Goal: Information Seeking & Learning: Learn about a topic

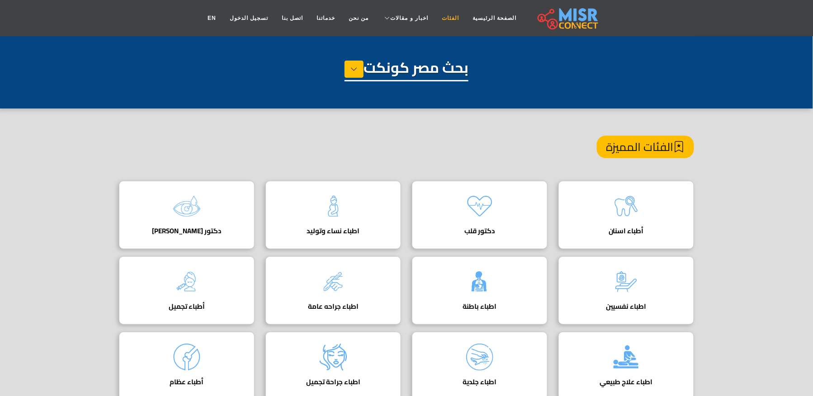
click at [442, 13] on link "الفئات" at bounding box center [450, 18] width 31 height 17
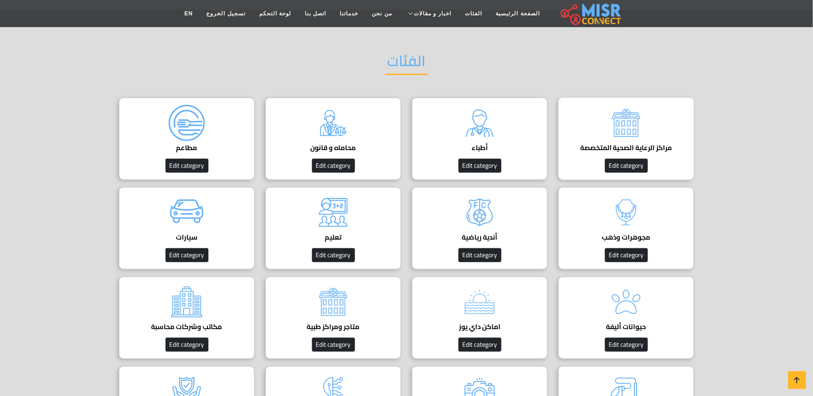
scroll to position [60, 0]
click at [628, 140] on img at bounding box center [626, 123] width 36 height 36
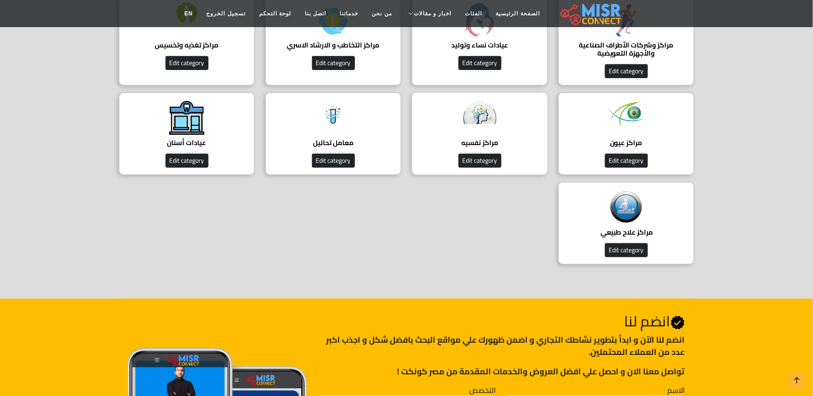
scroll to position [181, 0]
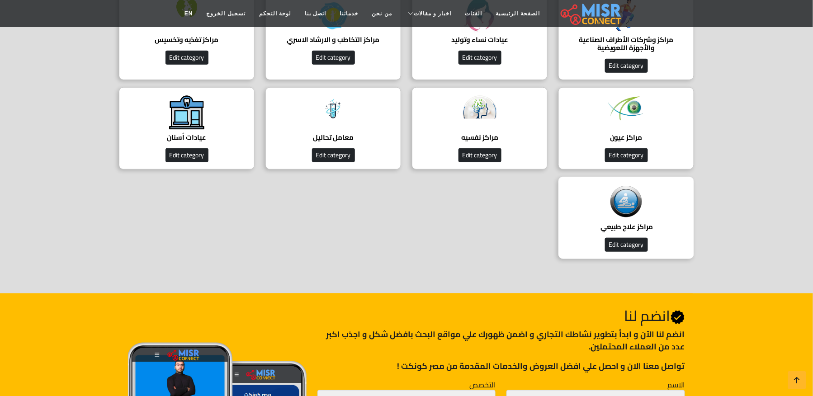
click at [613, 203] on img at bounding box center [626, 202] width 36 height 36
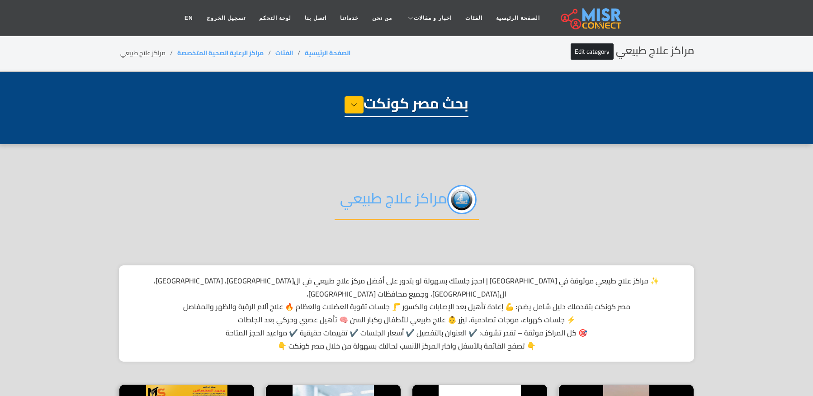
select select "**********"
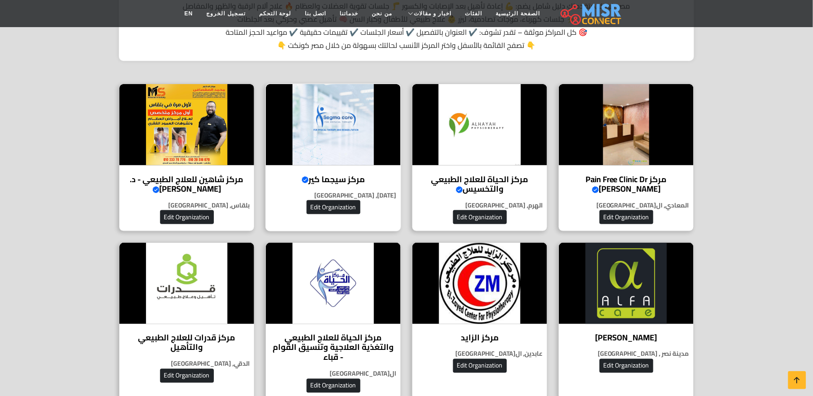
scroll to position [301, 0]
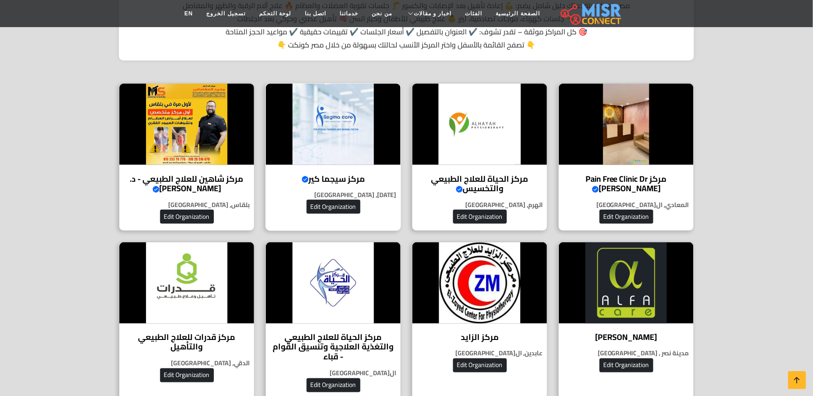
click at [359, 174] on h4 "مركز سيجما كير Verified account" at bounding box center [333, 179] width 121 height 10
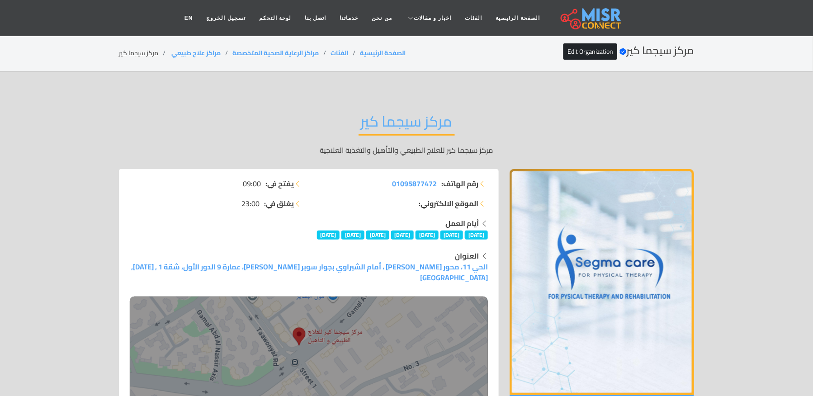
click at [142, 50] on li "مركز سيجما كير" at bounding box center [144, 53] width 51 height 10
copy main "مركز سيجما كير"
copy ol "مراكز علاج طبيعي ‎"
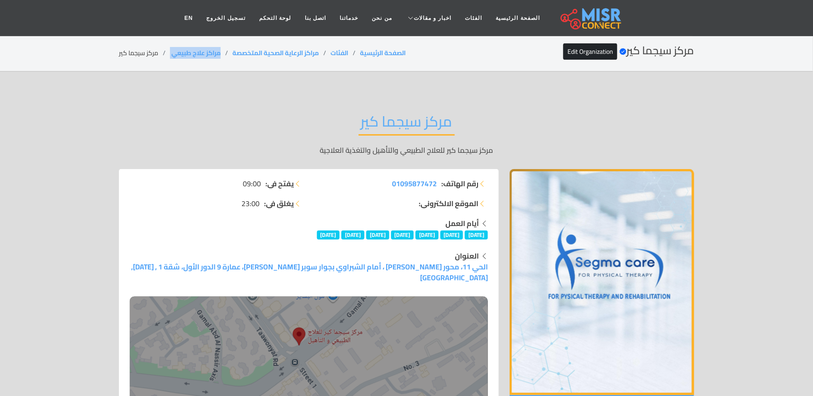
drag, startPoint x: 225, startPoint y: 47, endPoint x: 169, endPoint y: 48, distance: 56.1
click at [169, 48] on ol "الصفحة الرئيسية الفئات مراكز الرعاية الصحية المتخصصة مراكز علاج طبيعي ‎ مركز سي…" at bounding box center [262, 53] width 287 height 10
copy ol "مراكز علاج طبيعي ‎"
click at [130, 53] on li "مركز سيجما كير" at bounding box center [144, 53] width 51 height 10
click at [131, 53] on li "مركز سيجما كير" at bounding box center [144, 53] width 51 height 10
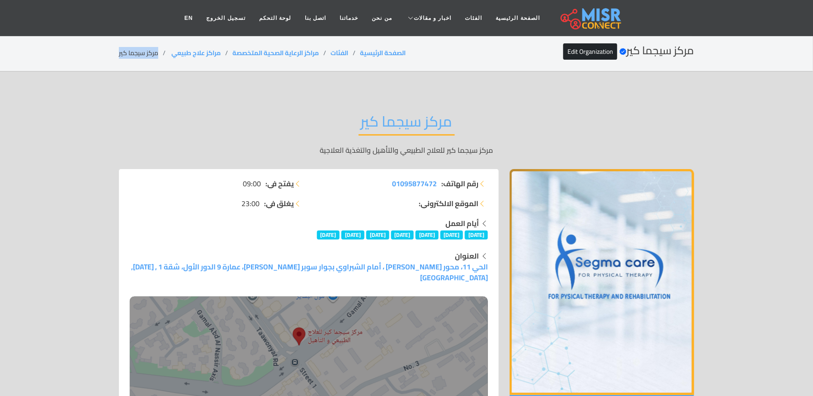
click at [131, 54] on li "مركز سيجما كير" at bounding box center [144, 53] width 51 height 10
copy main "مركز سيجما كير"
drag, startPoint x: 223, startPoint y: 46, endPoint x: 172, endPoint y: 49, distance: 50.8
click at [172, 49] on div "مركز سيجما كير Verified account Edit Organization الصفحة الرئيسية الفئات مراكز …" at bounding box center [406, 53] width 575 height 18
copy link "مراكز علاج طبيعي"
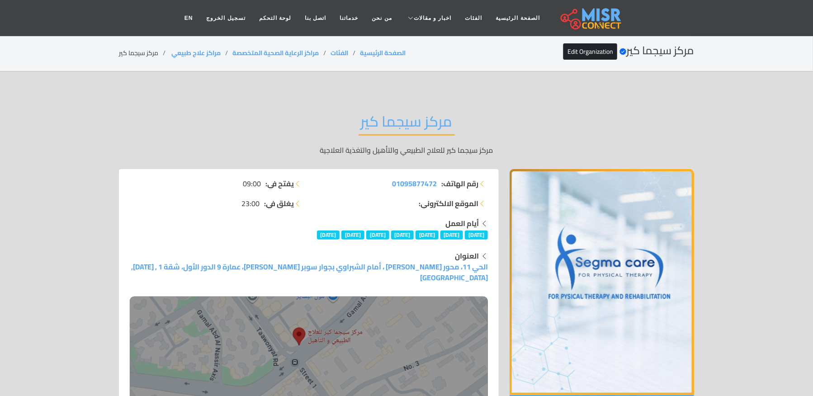
click at [145, 53] on li "مركز سيجما كير" at bounding box center [144, 53] width 51 height 10
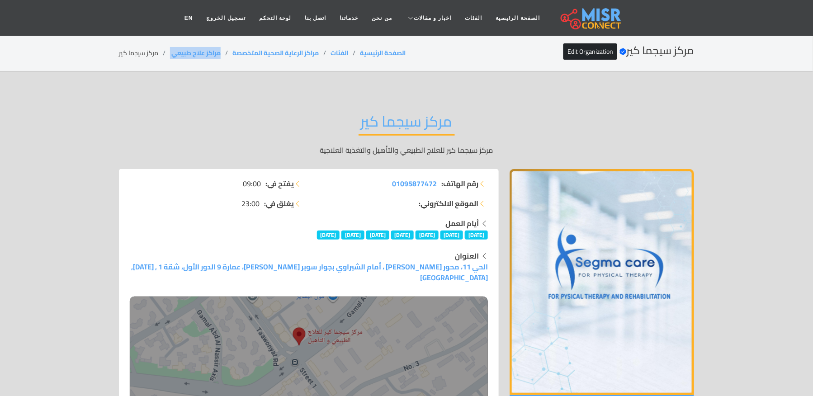
drag, startPoint x: 222, startPoint y: 51, endPoint x: 166, endPoint y: 52, distance: 55.2
click at [166, 52] on ol "الصفحة الرئيسية الفئات مراكز الرعاية الصحية المتخصصة مراكز علاج طبيعي ‎ مركز سي…" at bounding box center [262, 53] width 287 height 10
copy ol "مراكز علاج طبيعي ‎"
click at [125, 51] on li "مركز سيجما كير" at bounding box center [144, 53] width 51 height 10
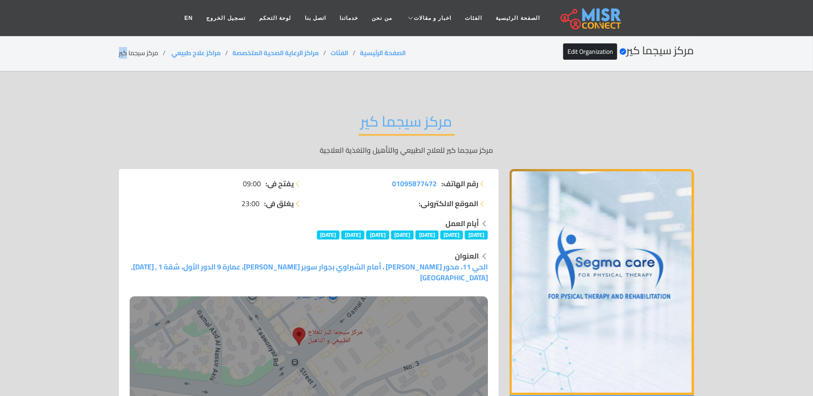
click at [126, 51] on li "مركز سيجما كير" at bounding box center [144, 53] width 51 height 10
copy main "مركز سيجما كير"
drag, startPoint x: 223, startPoint y: 50, endPoint x: 162, endPoint y: 60, distance: 62.4
click at [162, 60] on div "مركز سيجما كير Verified account Edit Organization الصفحة الرئيسية الفئات مراكز …" at bounding box center [406, 53] width 575 height 18
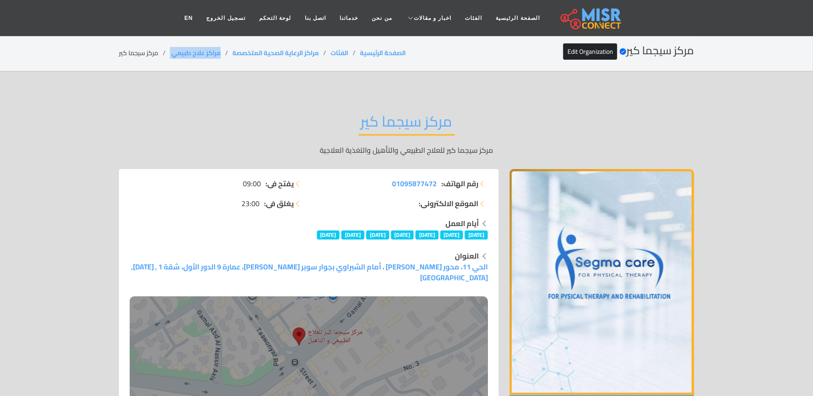
copy ol "مراكز علاج طبيعي ‎"
click at [135, 53] on li "مركز سيجما كير" at bounding box center [144, 53] width 51 height 10
copy main "مركز سيجما كير"
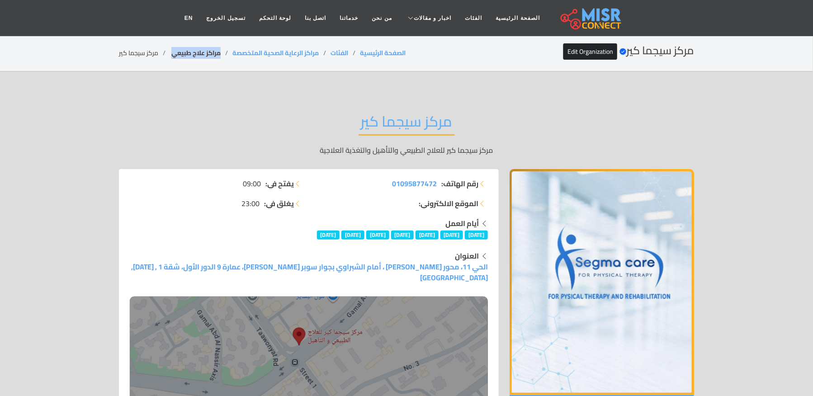
drag, startPoint x: 223, startPoint y: 52, endPoint x: 172, endPoint y: 53, distance: 51.6
click at [172, 53] on li "مراكز علاج طبيعي ‎" at bounding box center [201, 53] width 62 height 10
click at [151, 46] on div "مركز سيجما كير Verified account Edit Organization الصفحة الرئيسية الفئات مراكز …" at bounding box center [406, 53] width 575 height 18
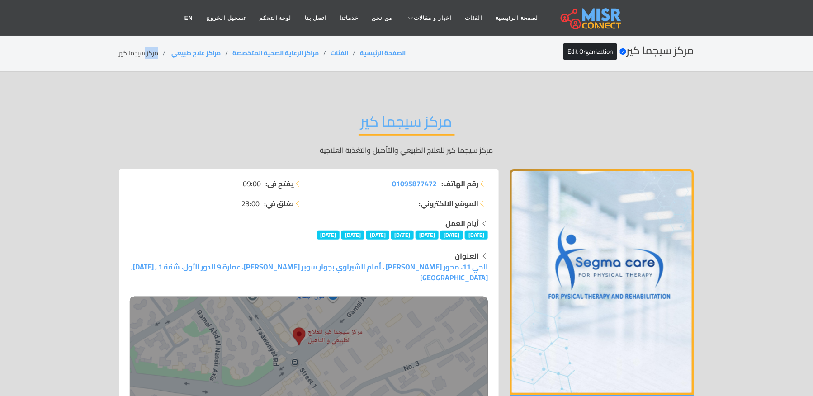
click at [151, 46] on div "مركز سيجما كير Verified account Edit Organization الصفحة الرئيسية الفئات مراكز …" at bounding box center [406, 53] width 575 height 18
drag, startPoint x: 224, startPoint y: 51, endPoint x: 171, endPoint y: 50, distance: 53.9
click at [171, 50] on li "مراكز علاج طبيعي ‎" at bounding box center [201, 53] width 62 height 10
click at [145, 52] on li "مركز سيجما كير" at bounding box center [144, 53] width 51 height 10
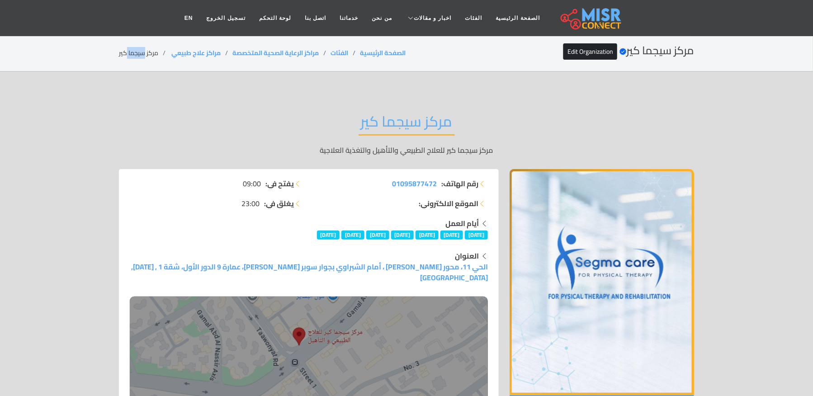
click at [145, 52] on li "مركز سيجما كير" at bounding box center [144, 53] width 51 height 10
click at [144, 52] on li "مركز سيجما كير" at bounding box center [144, 53] width 51 height 10
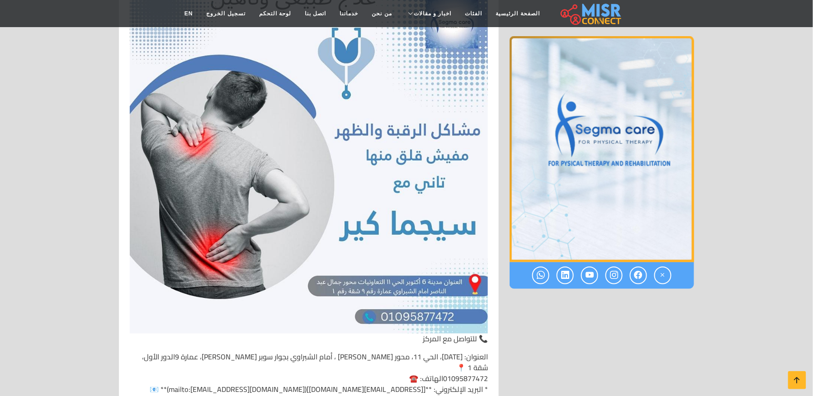
scroll to position [5187, 0]
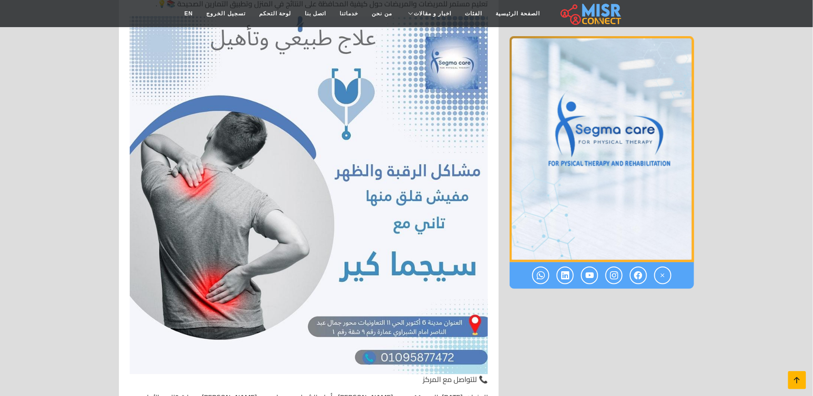
click at [793, 381] on icon at bounding box center [797, 380] width 13 height 13
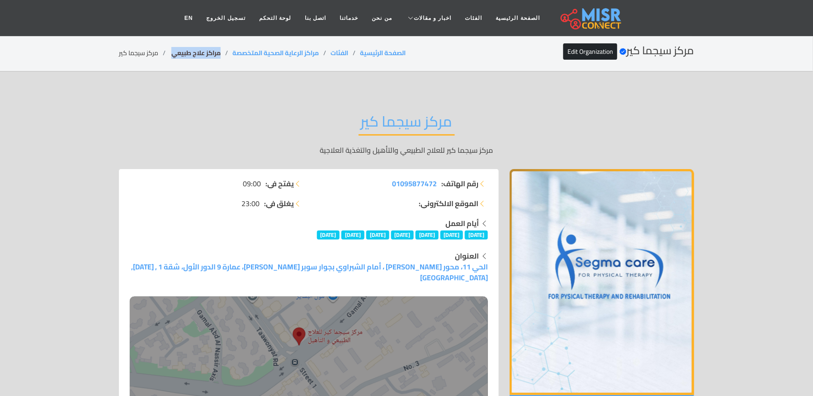
drag, startPoint x: 223, startPoint y: 57, endPoint x: 172, endPoint y: 57, distance: 51.1
click at [172, 57] on li "مراكز علاج طبيعي ‎" at bounding box center [201, 53] width 62 height 10
click at [140, 48] on li "مركز سيجما كير" at bounding box center [144, 53] width 51 height 10
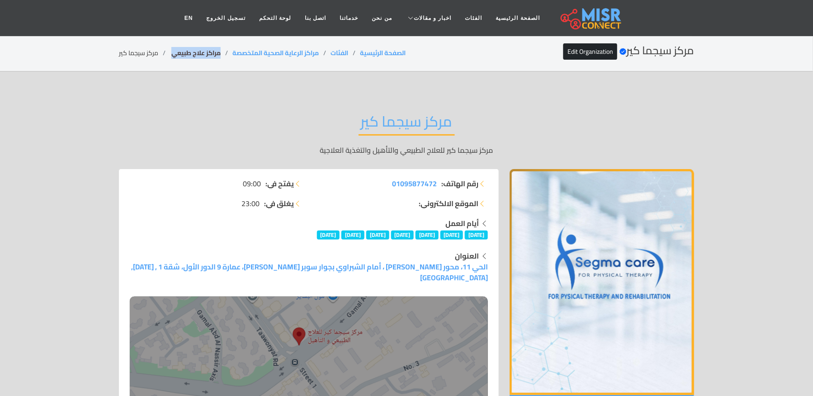
drag, startPoint x: 220, startPoint y: 51, endPoint x: 172, endPoint y: 53, distance: 48.0
click at [172, 53] on li "مراكز علاج طبيعي ‎" at bounding box center [201, 53] width 62 height 10
click at [151, 48] on li "مركز سيجما كير" at bounding box center [144, 53] width 51 height 10
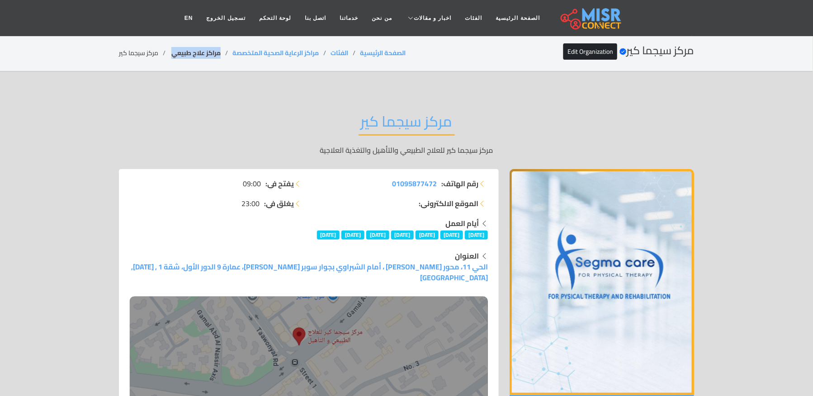
drag, startPoint x: 224, startPoint y: 52, endPoint x: 171, endPoint y: 58, distance: 53.8
click at [171, 58] on li "مراكز علاج طبيعي ‎" at bounding box center [201, 53] width 62 height 10
click at [140, 53] on li "مركز سيجما كير" at bounding box center [144, 53] width 51 height 10
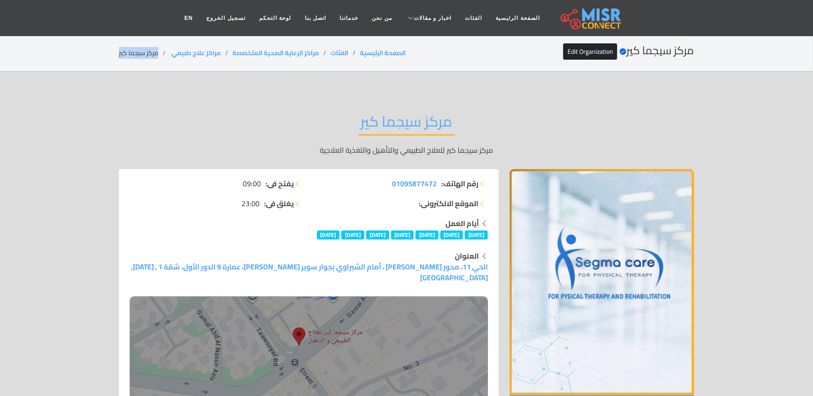
click at [140, 53] on li "مركز سيجما كير" at bounding box center [144, 53] width 51 height 10
drag, startPoint x: 223, startPoint y: 47, endPoint x: 173, endPoint y: 52, distance: 51.0
click at [173, 52] on div "مركز سيجما كير Verified account Edit Organization الصفحة الرئيسية الفئات مراكز …" at bounding box center [406, 53] width 575 height 18
click at [141, 53] on li "مركز سيجما كير" at bounding box center [144, 53] width 51 height 10
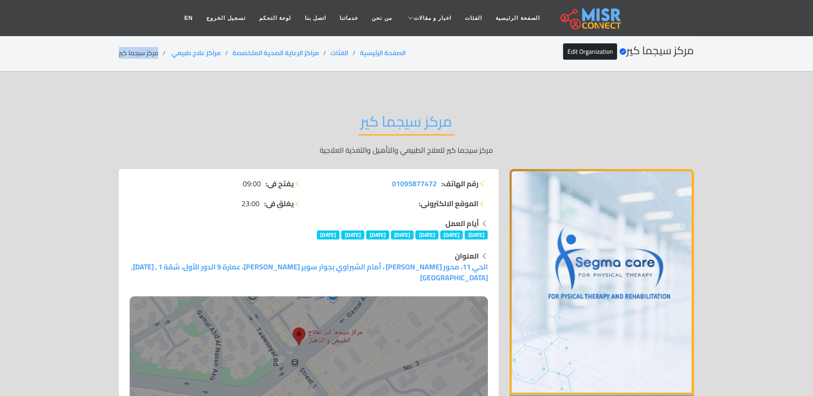
click at [141, 53] on li "مركز سيجما كير" at bounding box center [144, 53] width 51 height 10
drag, startPoint x: 225, startPoint y: 48, endPoint x: 169, endPoint y: 53, distance: 56.4
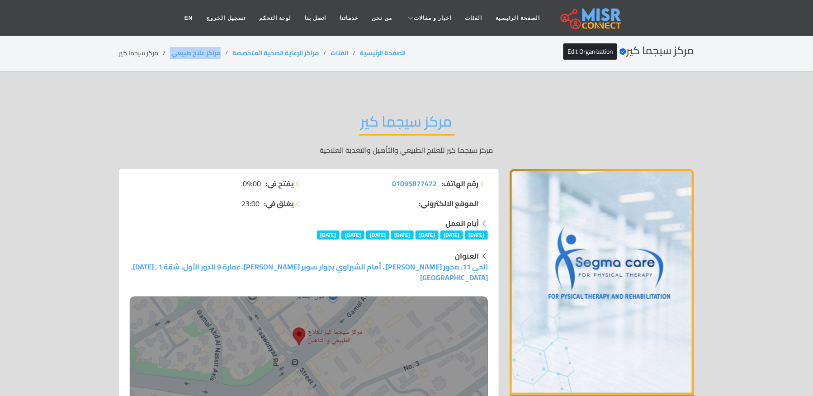
click at [169, 53] on ol "الصفحة الرئيسية الفئات مراكز الرعاية الصحية المتخصصة مراكز علاج طبيعي ‎ مركز سي…" at bounding box center [262, 53] width 287 height 10
click at [152, 49] on li "مركز سيجما كير" at bounding box center [144, 53] width 51 height 10
click at [220, 53] on li "مراكز علاج طبيعي ‎" at bounding box center [201, 53] width 62 height 10
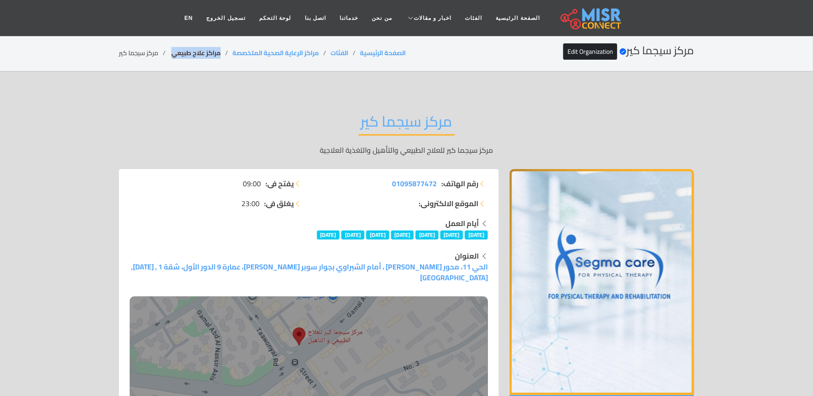
drag, startPoint x: 223, startPoint y: 53, endPoint x: 171, endPoint y: 53, distance: 51.6
click at [171, 53] on li "مراكز علاج طبيعي ‎" at bounding box center [201, 53] width 62 height 10
click at [131, 53] on li "مركز سيجما كير" at bounding box center [144, 53] width 51 height 10
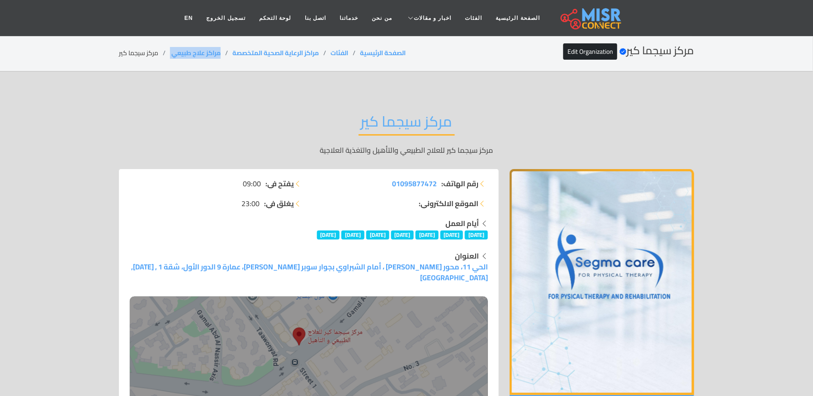
drag, startPoint x: 225, startPoint y: 51, endPoint x: 167, endPoint y: 51, distance: 57.9
click at [167, 51] on ol "الصفحة الرئيسية الفئات مراكز الرعاية الصحية المتخصصة مراكز علاج طبيعي ‎ مركز سي…" at bounding box center [262, 53] width 287 height 10
click at [138, 55] on li "مركز سيجما كير" at bounding box center [144, 53] width 51 height 10
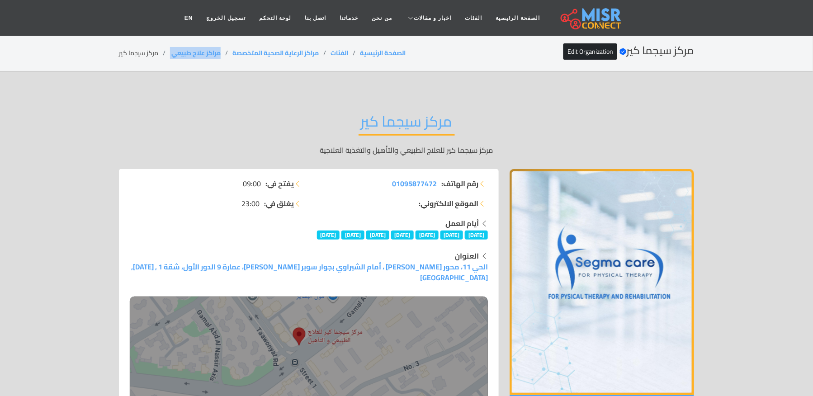
drag, startPoint x: 219, startPoint y: 49, endPoint x: 169, endPoint y: 61, distance: 51.1
click at [169, 60] on div "مركز سيجما كير Verified account Edit Organization الصفحة الرئيسية الفئات مراكز …" at bounding box center [406, 53] width 575 height 18
drag, startPoint x: 98, startPoint y: 53, endPoint x: 162, endPoint y: 53, distance: 63.8
click at [162, 53] on section "مركز سيجما كير Verified account Edit Organization الصفحة الرئيسية الفئات مراكز …" at bounding box center [406, 53] width 813 height 37
drag, startPoint x: 221, startPoint y: 50, endPoint x: 166, endPoint y: 51, distance: 54.3
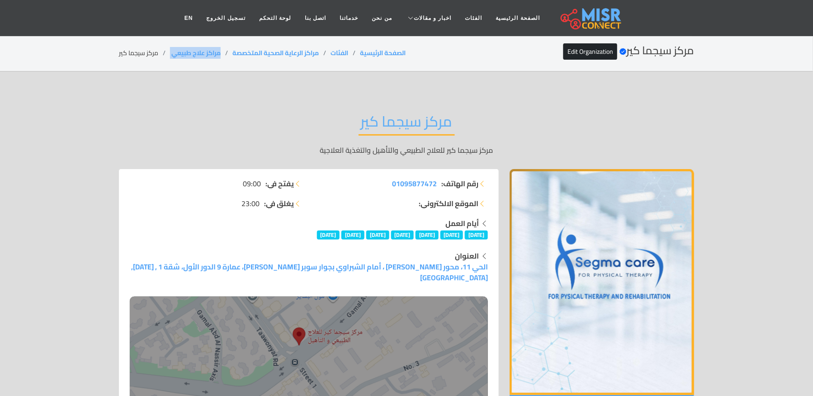
click at [166, 51] on ol "الصفحة الرئيسية الفئات مراكز الرعاية الصحية المتخصصة مراكز علاج طبيعي ‎ مركز سي…" at bounding box center [262, 53] width 287 height 10
click at [138, 58] on div "مركز سيجما كير Verified account Edit Organization الصفحة الرئيسية الفئات مراكز …" at bounding box center [406, 53] width 575 height 18
click at [138, 58] on li "مركز سيجما كير" at bounding box center [144, 53] width 51 height 10
drag, startPoint x: 223, startPoint y: 49, endPoint x: 173, endPoint y: 58, distance: 51.1
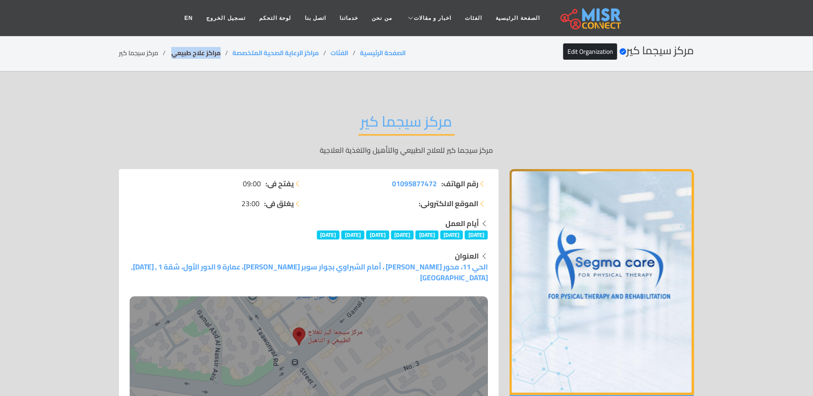
click at [173, 58] on li "مراكز علاج طبيعي ‎" at bounding box center [201, 53] width 62 height 10
click at [143, 53] on li "مركز سيجما كير" at bounding box center [144, 53] width 51 height 10
drag, startPoint x: 227, startPoint y: 57, endPoint x: 172, endPoint y: 57, distance: 54.7
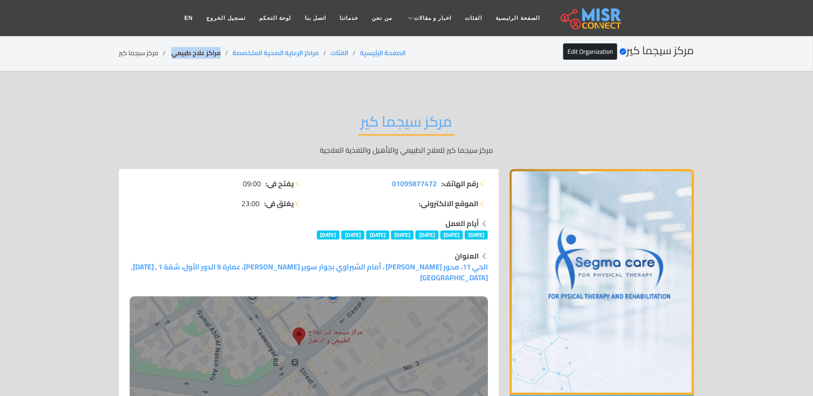
click at [172, 57] on li "مراكز علاج طبيعي ‎" at bounding box center [201, 53] width 62 height 10
click at [133, 51] on li "مركز سيجما كير" at bounding box center [144, 53] width 51 height 10
click at [134, 51] on li "مركز سيجما كير" at bounding box center [144, 53] width 51 height 10
drag, startPoint x: 223, startPoint y: 49, endPoint x: 169, endPoint y: 51, distance: 54.3
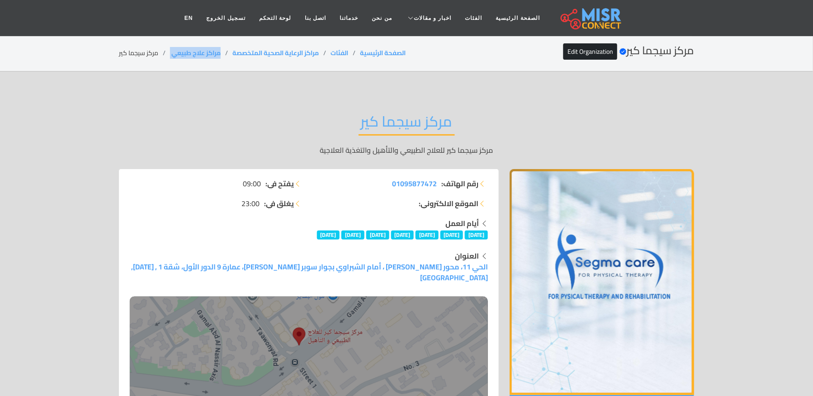
click at [169, 51] on ol "الصفحة الرئيسية الفئات مراكز الرعاية الصحية المتخصصة مراكز علاج طبيعي ‎ مركز سي…" at bounding box center [262, 53] width 287 height 10
click at [147, 51] on li "مركز سيجما كير" at bounding box center [144, 53] width 51 height 10
drag, startPoint x: 226, startPoint y: 48, endPoint x: 169, endPoint y: 54, distance: 57.4
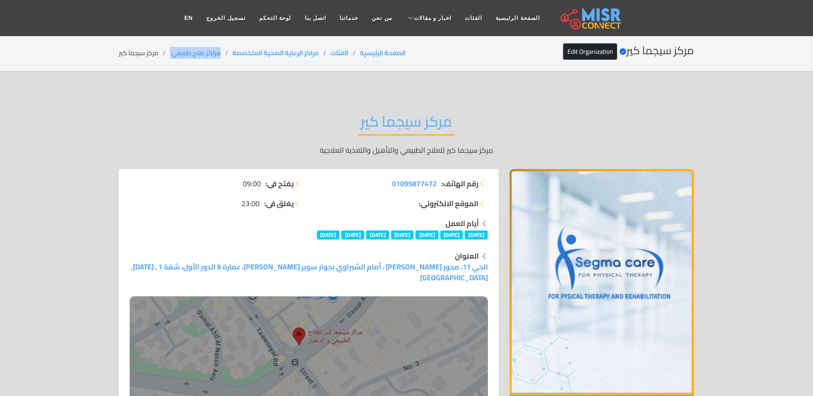
click at [169, 54] on ol "الصفحة الرئيسية الفئات مراكز الرعاية الصحية المتخصصة مراكز علاج طبيعي ‎ مركز سي…" at bounding box center [262, 53] width 287 height 10
click at [146, 51] on li "مركز سيجما كير" at bounding box center [144, 53] width 51 height 10
drag, startPoint x: 225, startPoint y: 51, endPoint x: 171, endPoint y: 51, distance: 54.3
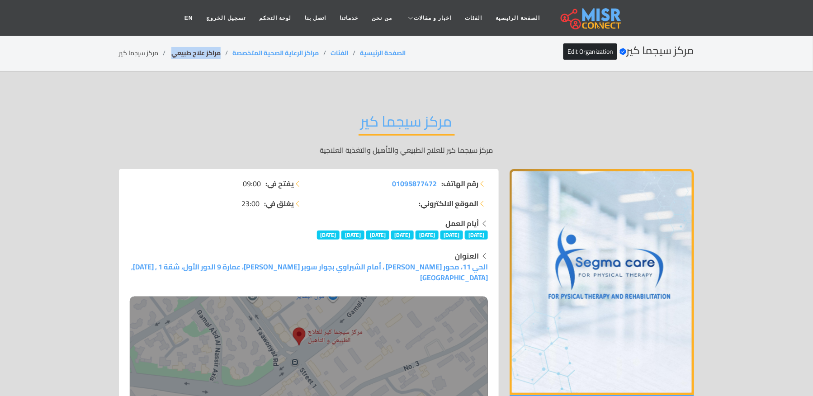
click at [171, 51] on li "مراكز علاج طبيعي ‎" at bounding box center [201, 53] width 62 height 10
click at [579, 49] on link "Edit Organization" at bounding box center [591, 51] width 54 height 16
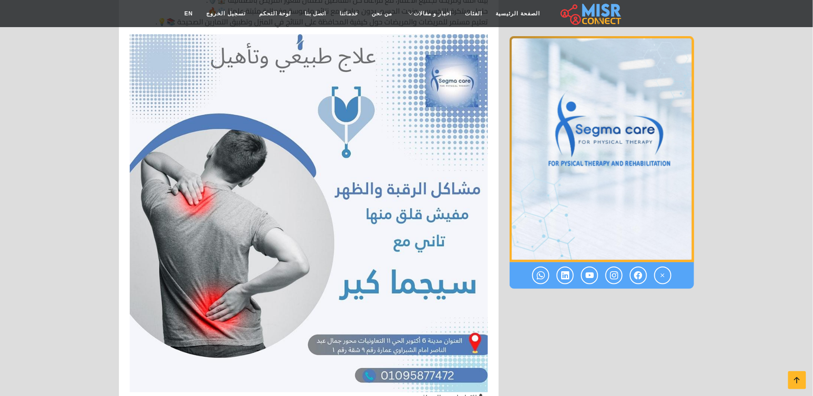
scroll to position [5187, 0]
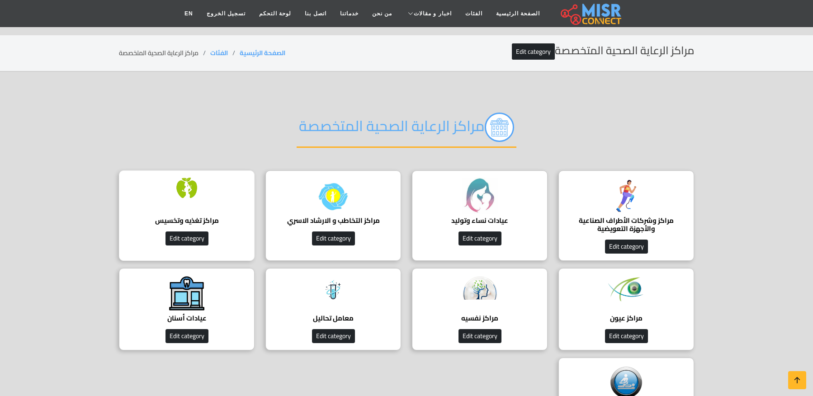
scroll to position [60, 0]
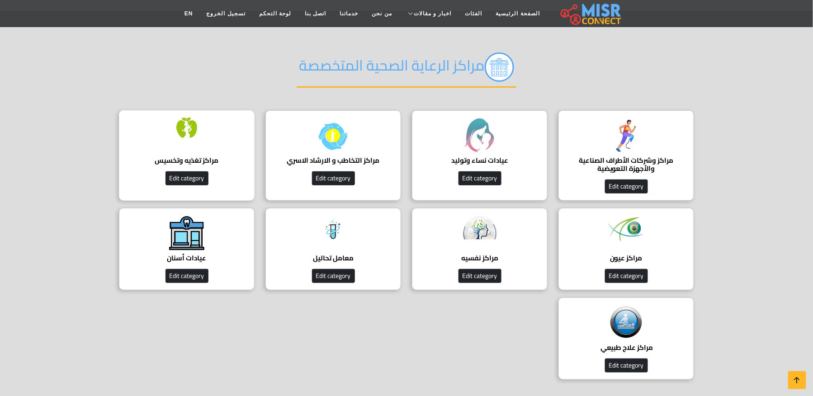
click at [184, 142] on div at bounding box center [187, 136] width 36 height 36
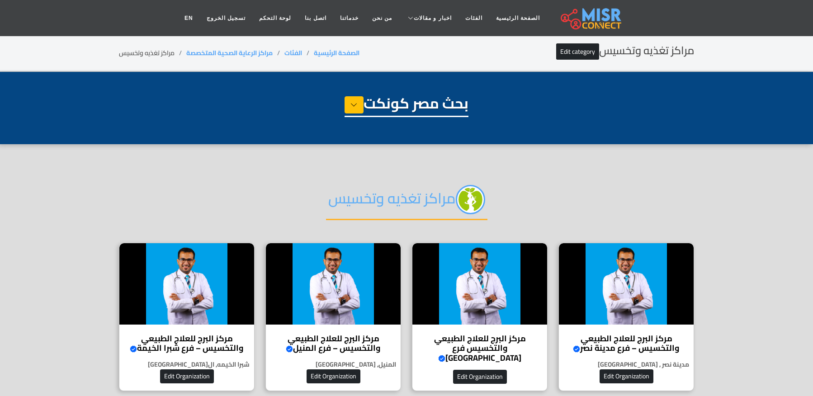
select select "**********"
click at [403, 190] on h2 "مراكز تغذيه وتخسيس" at bounding box center [407, 202] width 162 height 35
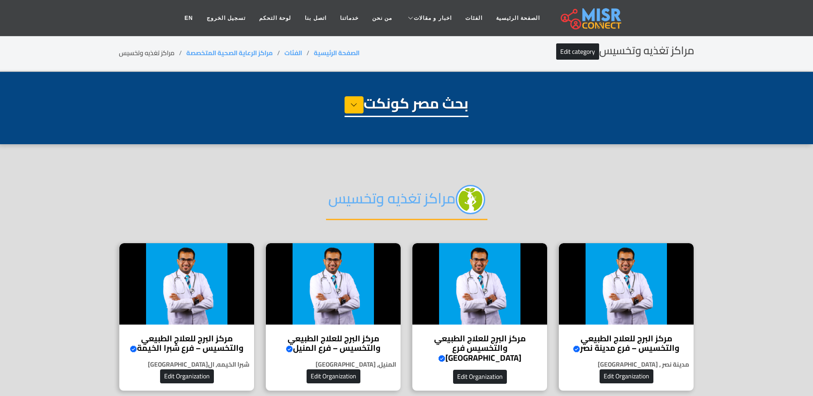
click at [406, 200] on h2 "مراكز تغذيه وتخسيس" at bounding box center [407, 202] width 162 height 35
click at [407, 200] on h2 "مراكز تغذيه وتخسيس" at bounding box center [407, 202] width 162 height 35
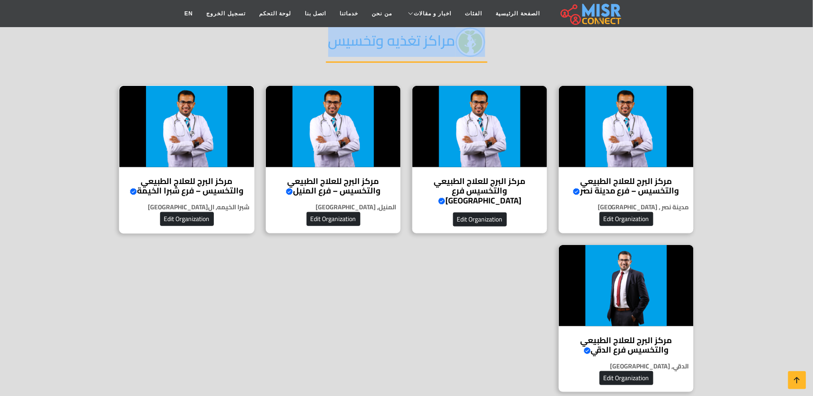
scroll to position [241, 0]
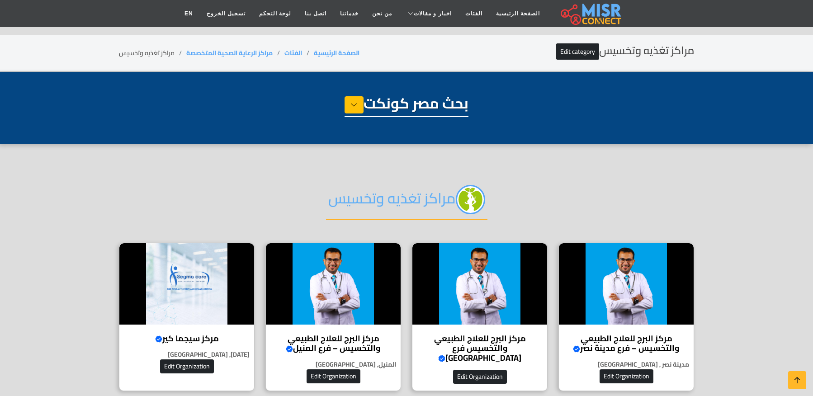
select select "**********"
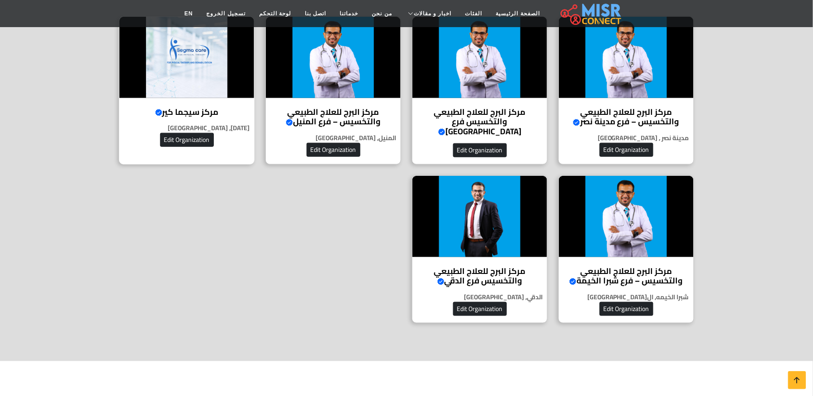
scroll to position [181, 0]
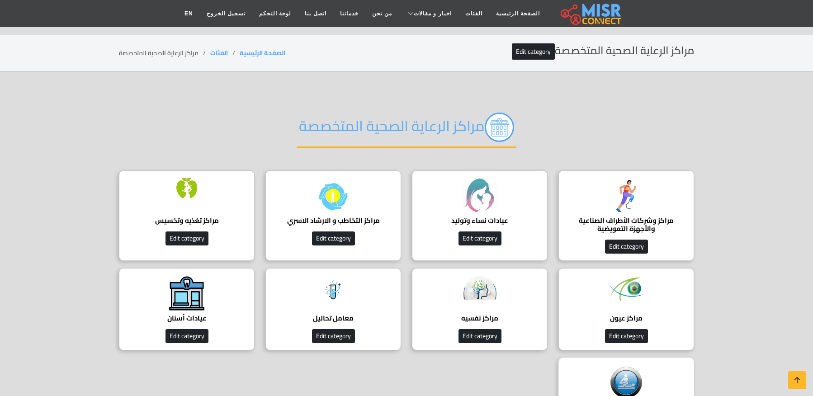
scroll to position [60, 0]
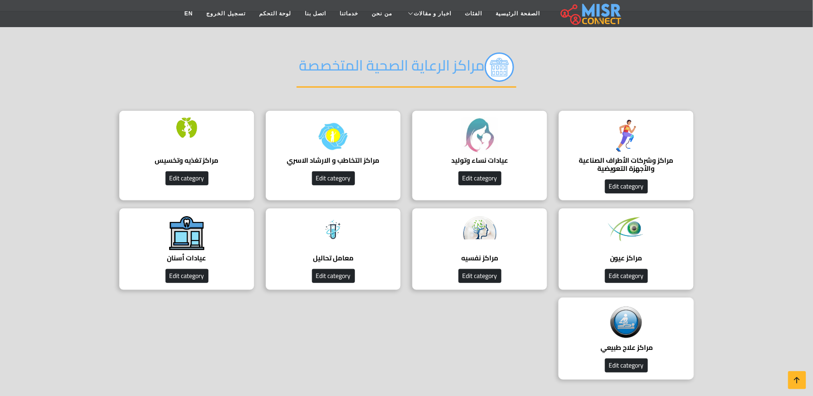
click at [650, 326] on div "مراكز علاج طبيعي ‎ دليل شامل لأفضل مراكز العلاج الطبيعي في [GEOGRAPHIC_DATA]. ا…" at bounding box center [627, 339] width 136 height 82
click at [637, 326] on img at bounding box center [626, 323] width 36 height 36
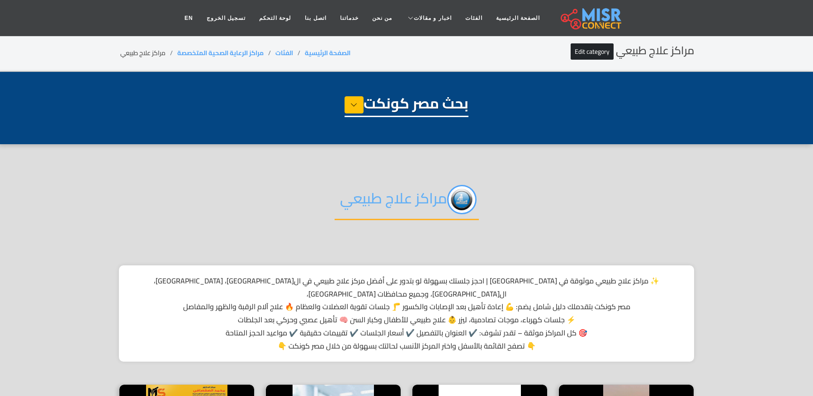
select select "**********"
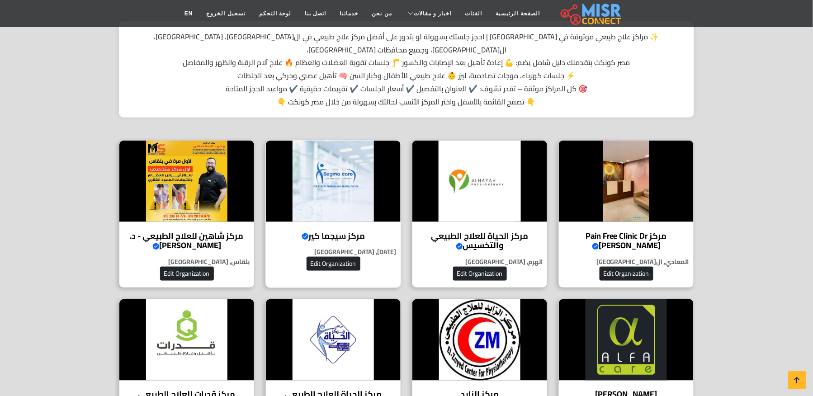
scroll to position [241, 0]
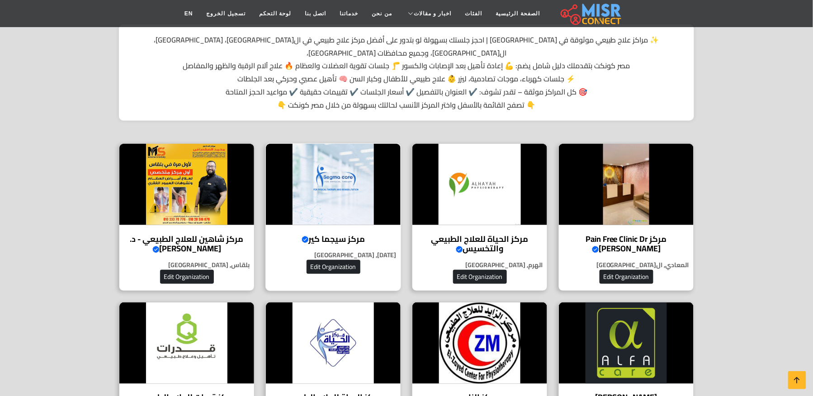
click at [361, 192] on img at bounding box center [333, 184] width 135 height 81
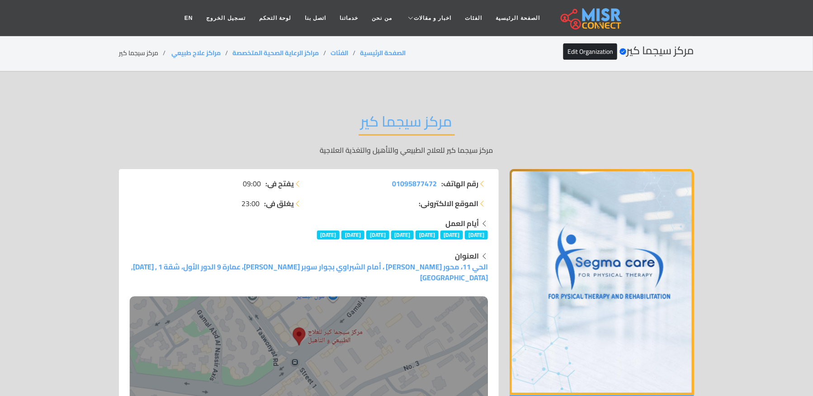
click at [147, 55] on li "مركز سيجما كير" at bounding box center [144, 53] width 51 height 10
copy main "مركز سيجما كير"
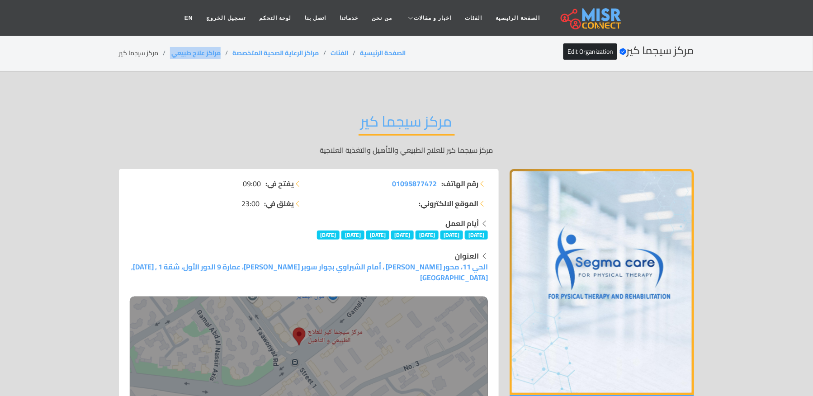
click at [166, 60] on div "مركز سيجما كير Verified account Edit Organization الصفحة الرئيسية الفئات مراكز …" at bounding box center [406, 53] width 575 height 18
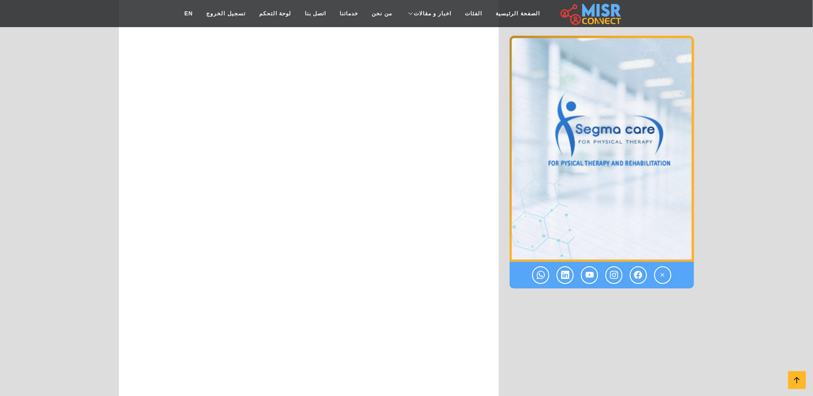
scroll to position [7432, 0]
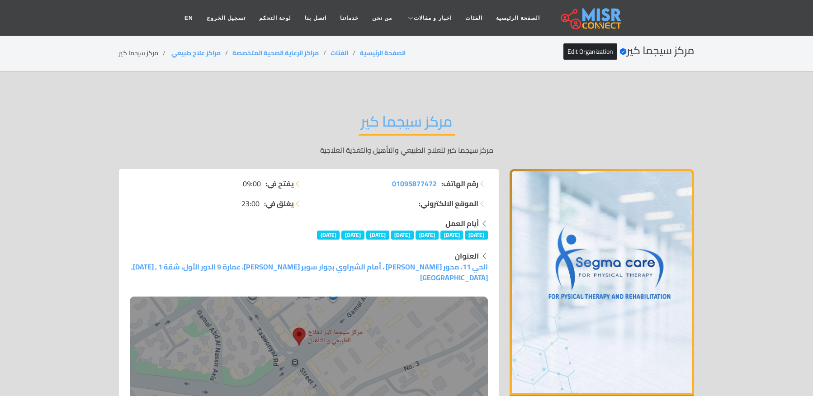
scroll to position [7432, 0]
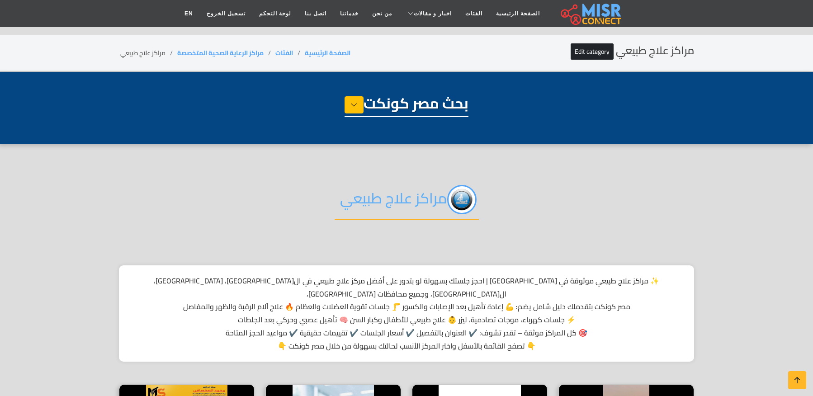
select select "**********"
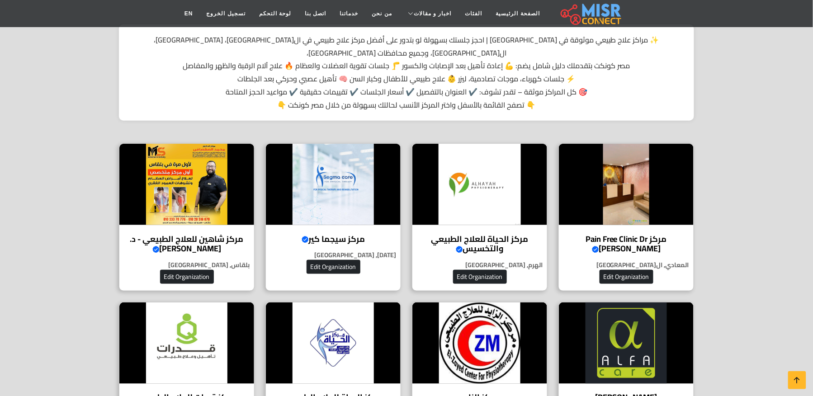
scroll to position [241, 0]
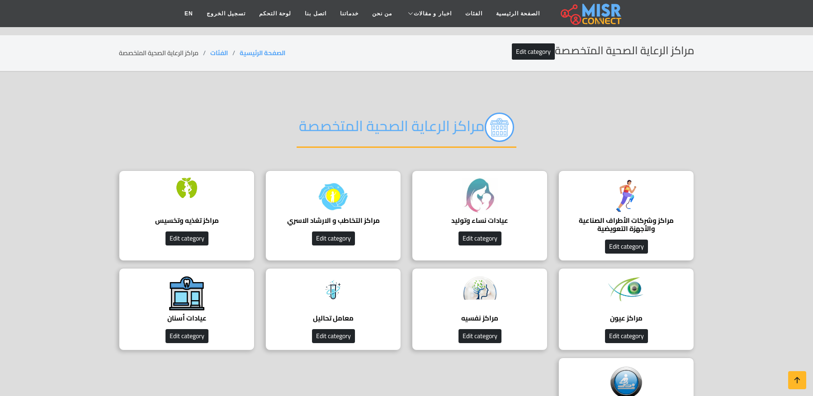
scroll to position [60, 0]
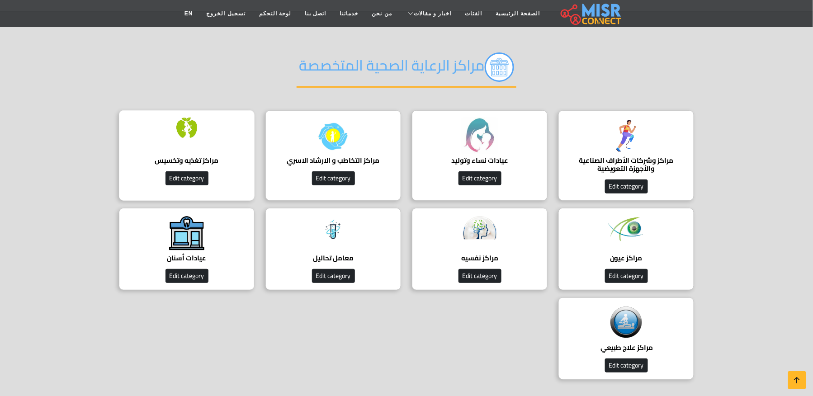
click at [209, 136] on div "مراكز تغذيه وتخسيس دليل مراكز تغذيه وتخسيس Edit category" at bounding box center [187, 155] width 136 height 90
click at [666, 342] on div "مراكز علاج طبيعي ‎ دليل شامل لأفضل مراكز العلاج الطبيعي في مصر. احجز جلسة علاج …" at bounding box center [627, 339] width 136 height 82
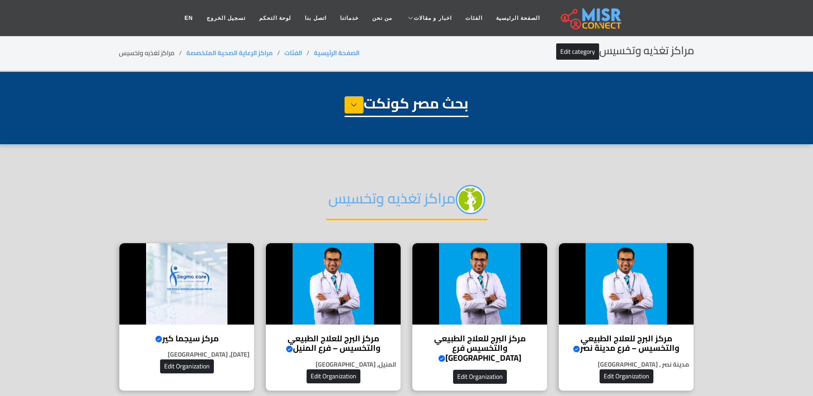
select select "**********"
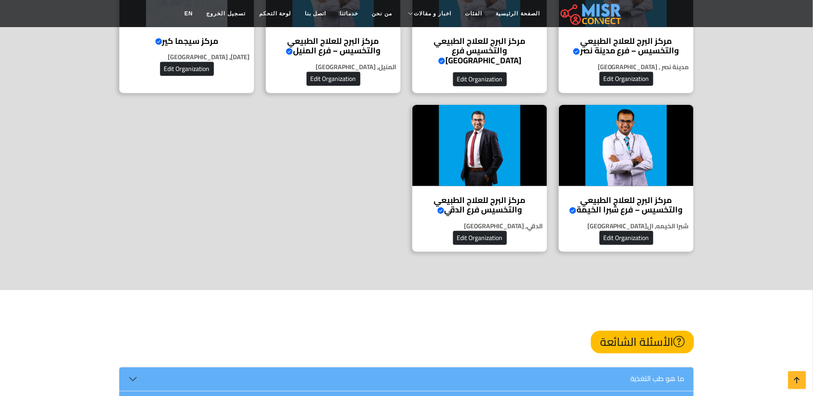
scroll to position [181, 0]
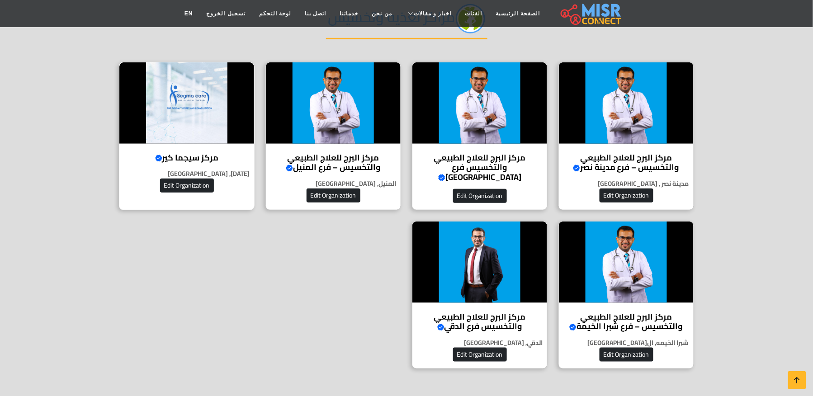
click at [190, 153] on h4 "مركز سيجما كير Verified account" at bounding box center [186, 158] width 121 height 10
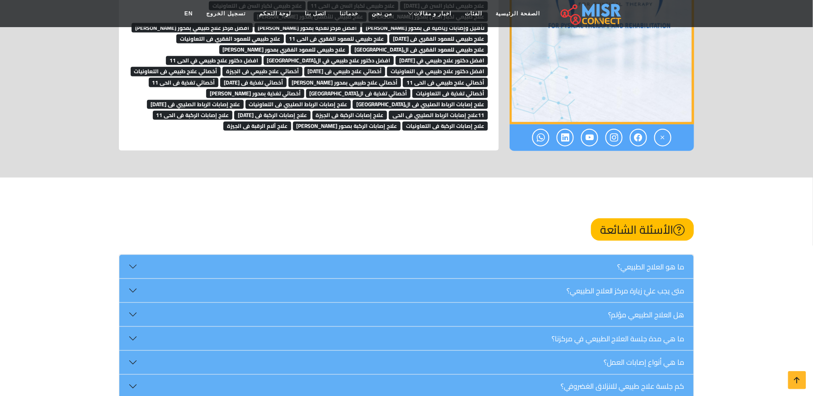
scroll to position [7376, 0]
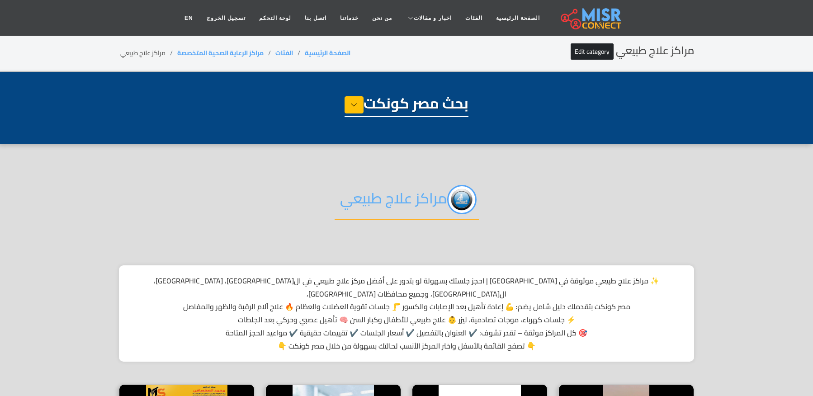
select select "**********"
click at [152, 51] on li "مراكز علاج طبيعي ‎" at bounding box center [148, 53] width 58 height 10
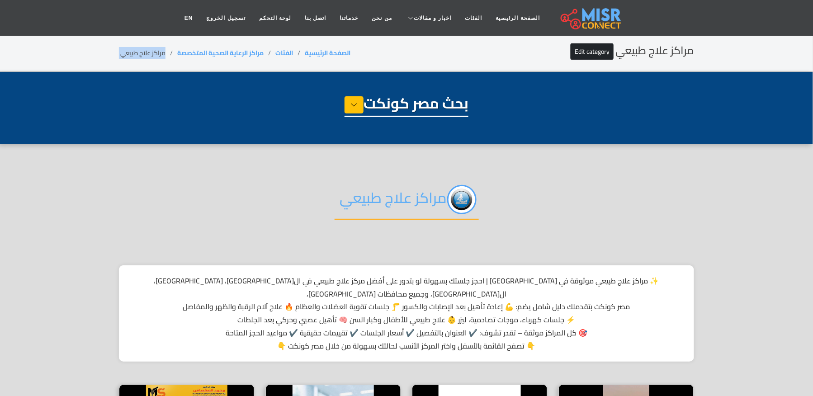
copy main "مراكز علاج طبيعي ‎"
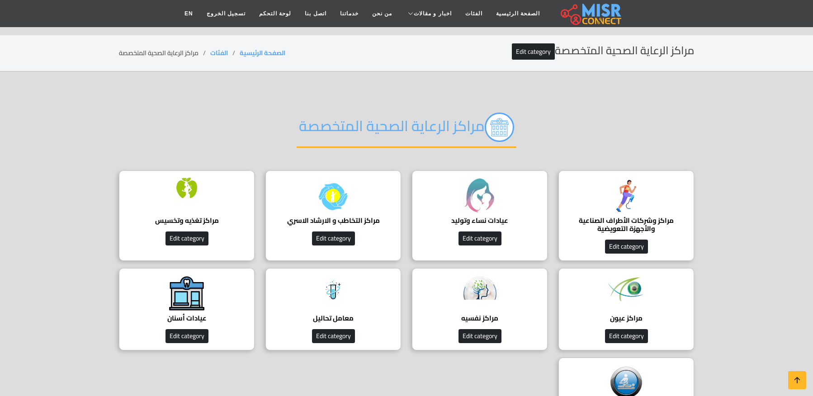
scroll to position [60, 0]
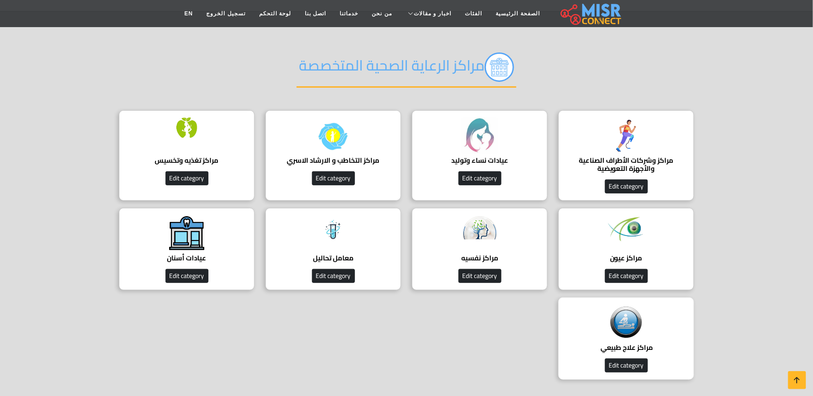
click at [605, 306] on div "مراكز علاج طبيعي ‎ دليل شامل لأفضل مراكز العلاج الطبيعي في [GEOGRAPHIC_DATA]. ا…" at bounding box center [627, 339] width 136 height 82
click at [614, 315] on img at bounding box center [626, 323] width 36 height 36
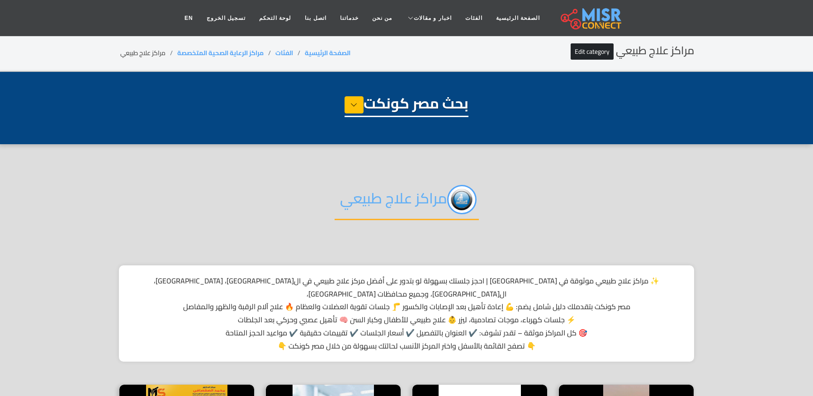
select select "**********"
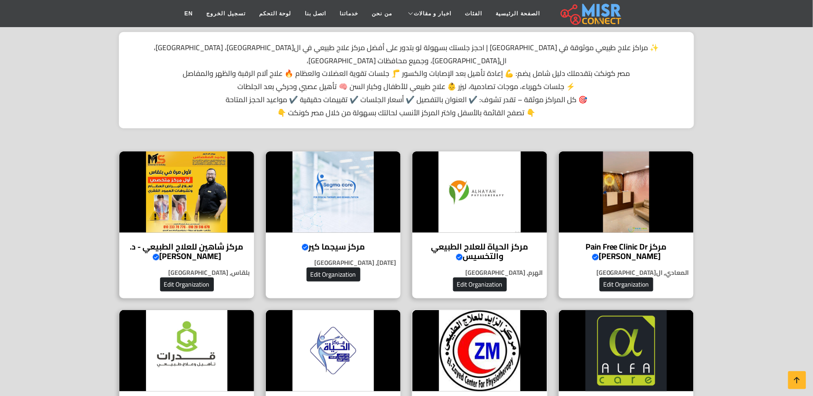
scroll to position [241, 0]
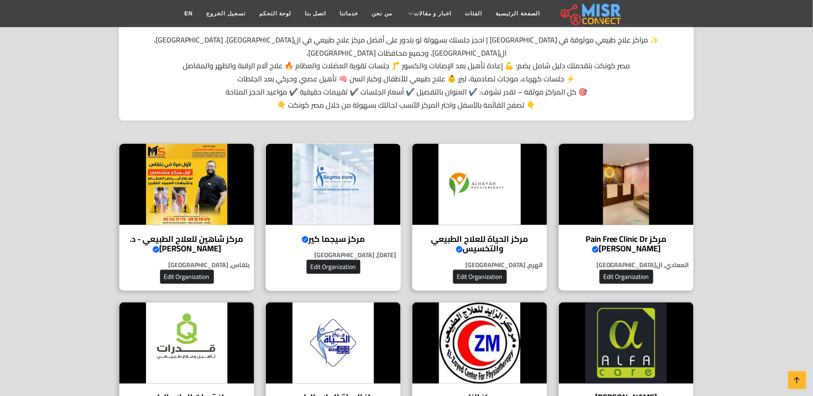
click at [332, 163] on img at bounding box center [333, 184] width 135 height 81
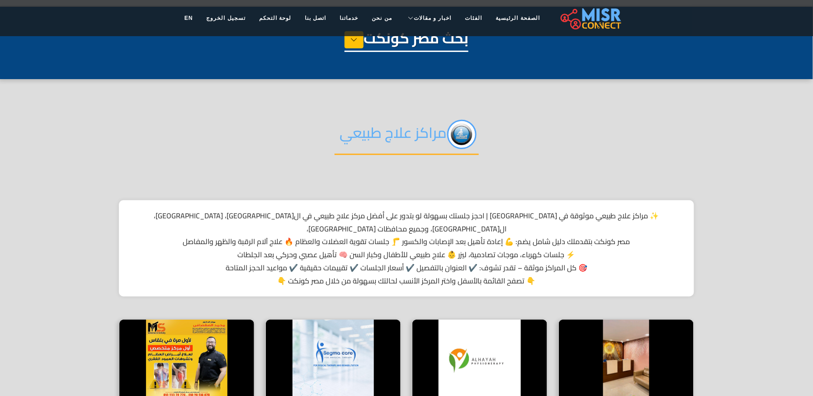
scroll to position [0, 0]
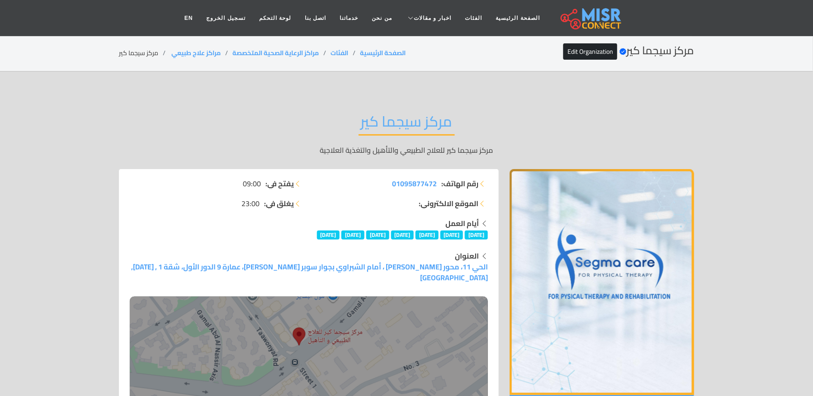
click at [147, 51] on li "مركز سيجما كير" at bounding box center [144, 53] width 51 height 10
copy main "مركز سيجما كير"
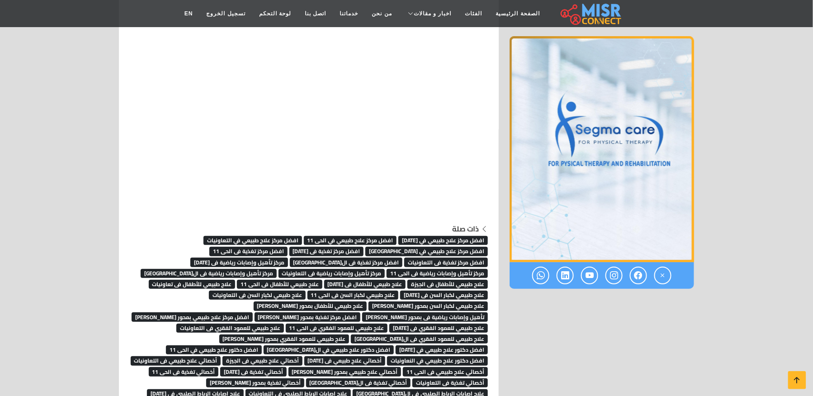
scroll to position [7302, 0]
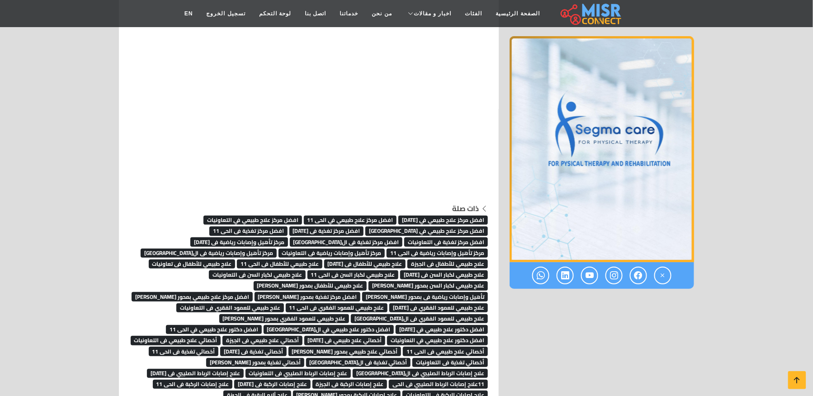
click at [324, 332] on div "ذات صلة افضل مركز علاج طبيعي في 6 أكتوبر افضل مركز علاج طبيعي في الحى 11 افضل م…" at bounding box center [309, 301] width 358 height 197
click at [323, 358] on span "أخصائي تغذية فى ال[GEOGRAPHIC_DATA]" at bounding box center [358, 362] width 105 height 9
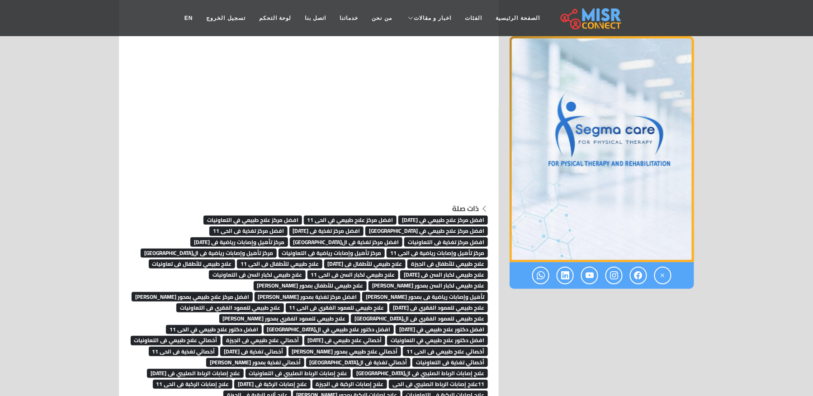
scroll to position [7302, 0]
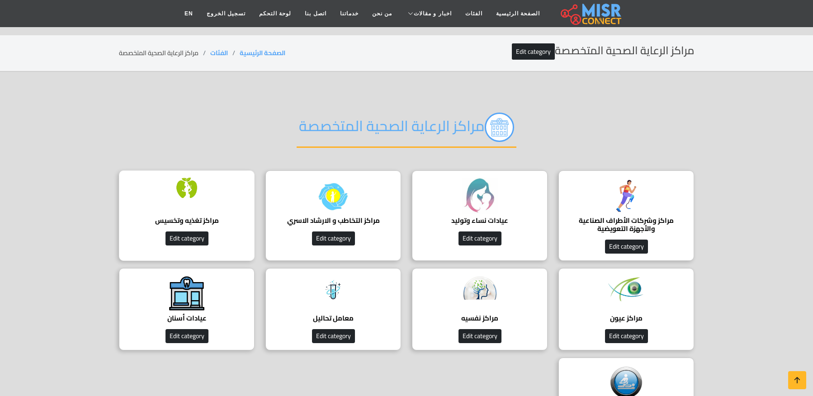
scroll to position [60, 0]
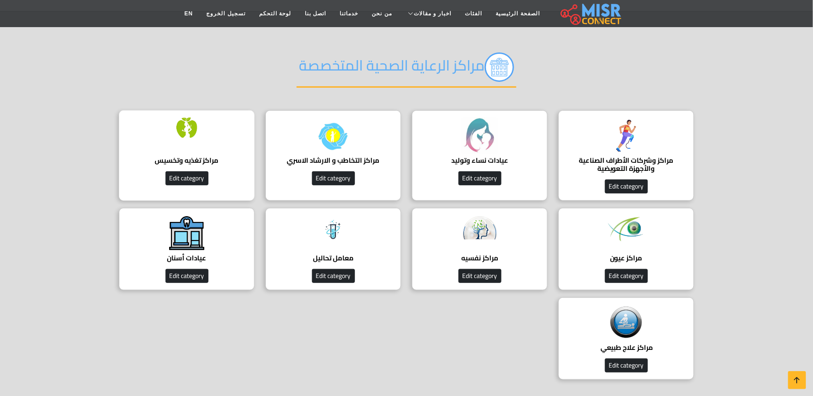
click at [199, 160] on h4 "مراكز تغذيه وتخسيس" at bounding box center [187, 161] width 108 height 8
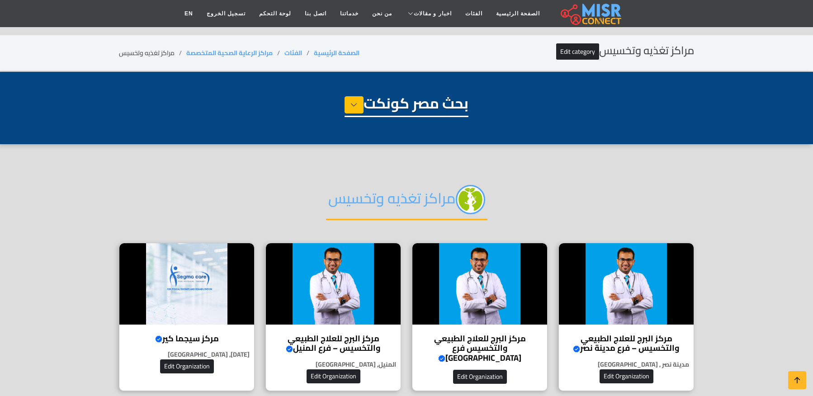
select select "**********"
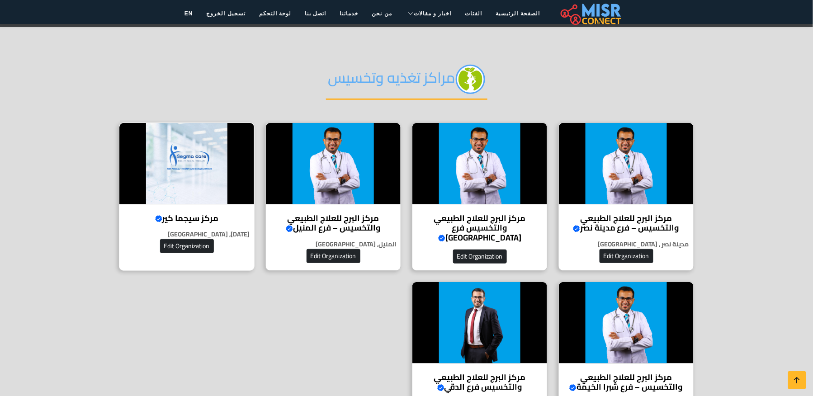
scroll to position [120, 0]
click at [192, 188] on img at bounding box center [186, 163] width 135 height 81
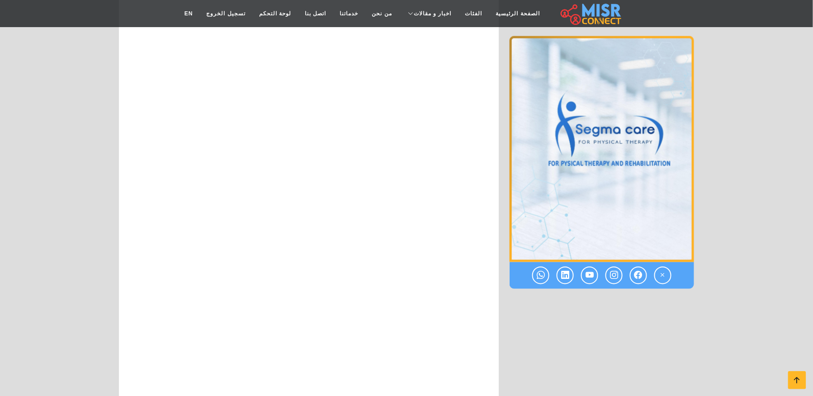
scroll to position [6462, 0]
click at [795, 375] on icon at bounding box center [797, 380] width 13 height 13
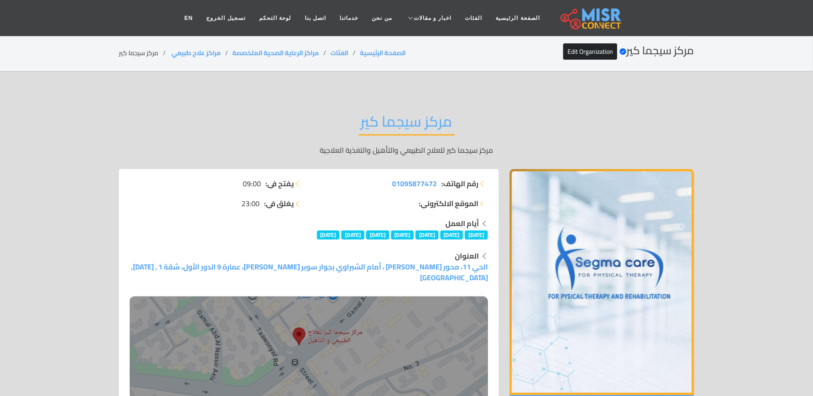
click at [149, 48] on li "مركز سيجما كير" at bounding box center [144, 53] width 51 height 10
copy main "مركز سيجما كير"
drag, startPoint x: 223, startPoint y: 51, endPoint x: 169, endPoint y: 54, distance: 53.9
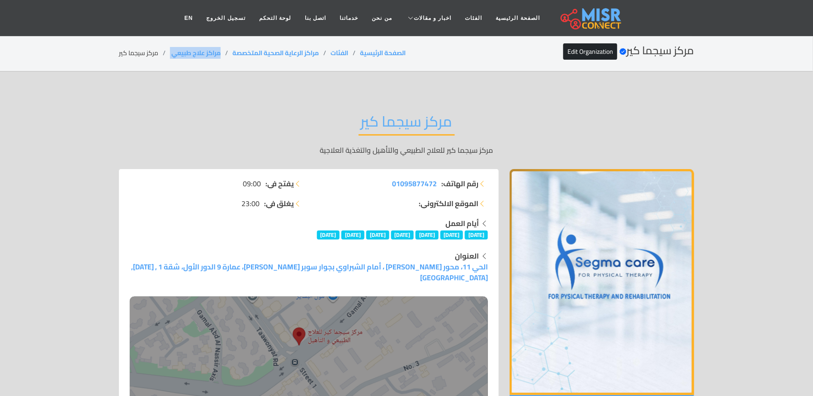
click at [169, 54] on ol "الصفحة الرئيسية الفئات مراكز الرعاية الصحية المتخصصة مراكز علاج طبيعي ‎ مركز سي…" at bounding box center [262, 53] width 287 height 10
copy ol "مراكز علاج طبيعي ‎"
click at [144, 49] on li "مركز سيجما كير" at bounding box center [144, 53] width 51 height 10
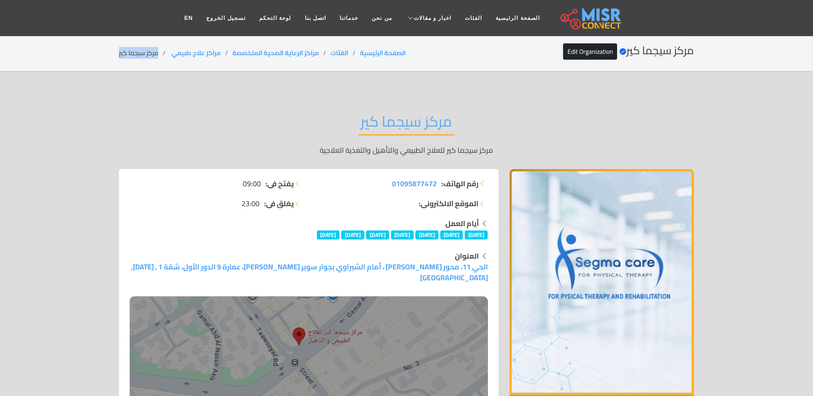
click at [144, 49] on li "مركز سيجما كير" at bounding box center [144, 53] width 51 height 10
copy main "مركز سيجما كير"
drag, startPoint x: 225, startPoint y: 51, endPoint x: 167, endPoint y: 56, distance: 57.7
click at [167, 56] on ol "الصفحة الرئيسية الفئات مراكز الرعاية الصحية المتخصصة مراكز علاج طبيعي ‎ مركز سي…" at bounding box center [262, 53] width 287 height 10
copy ol "مراكز علاج طبيعي ‎"
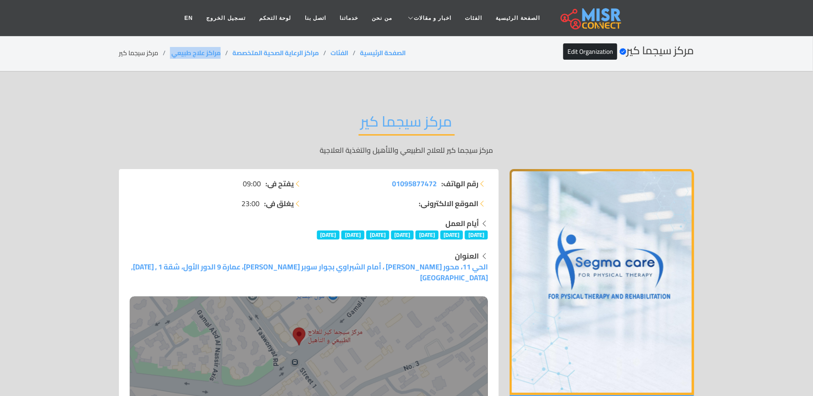
copy ol "مراكز علاج طبيعي ‎"
click at [129, 48] on li "مركز سيجما كير" at bounding box center [144, 53] width 51 height 10
copy main "مركز سيجما كير"
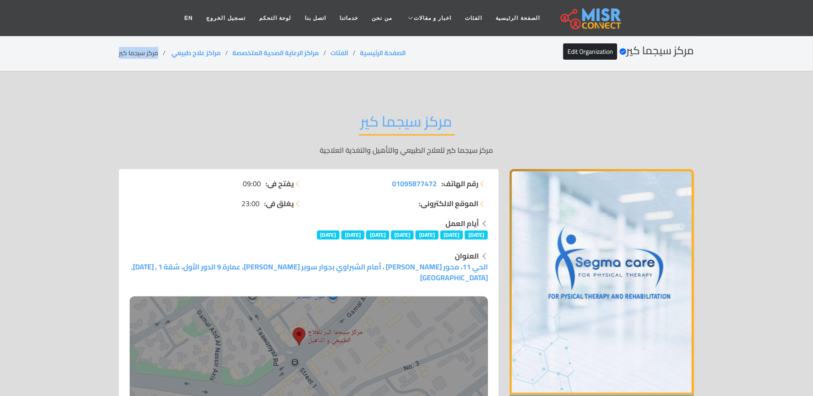
copy main "مركز سيجما كير"
drag, startPoint x: 227, startPoint y: 52, endPoint x: 171, endPoint y: 62, distance: 57.0
click at [171, 62] on section "مركز سيجما كير Verified account Edit Organization الصفحة الرئيسية الفئات مراكز …" at bounding box center [406, 53] width 813 height 37
copy link "مراكز علاج طبيعي"
click at [138, 58] on li "مركز سيجما كير" at bounding box center [144, 53] width 51 height 10
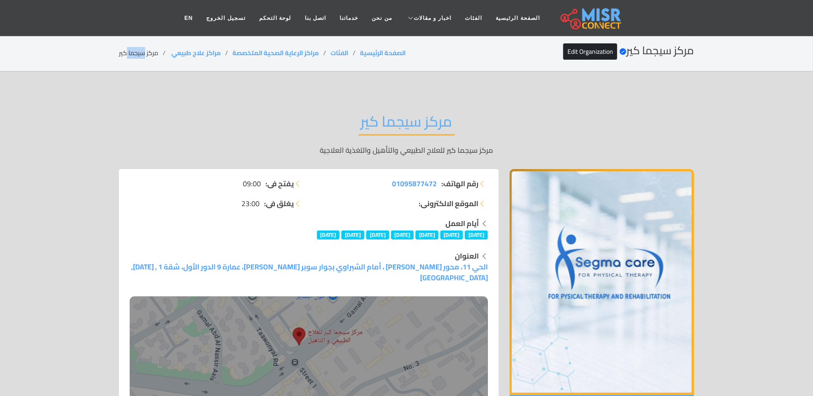
click at [138, 58] on li "مركز سيجما كير" at bounding box center [144, 53] width 51 height 10
copy main "مركز سيجما كير"
click at [371, 123] on h2 "مركز سيجما كير" at bounding box center [407, 124] width 96 height 23
click at [374, 123] on h2 "مركز سيجما كير" at bounding box center [407, 124] width 96 height 23
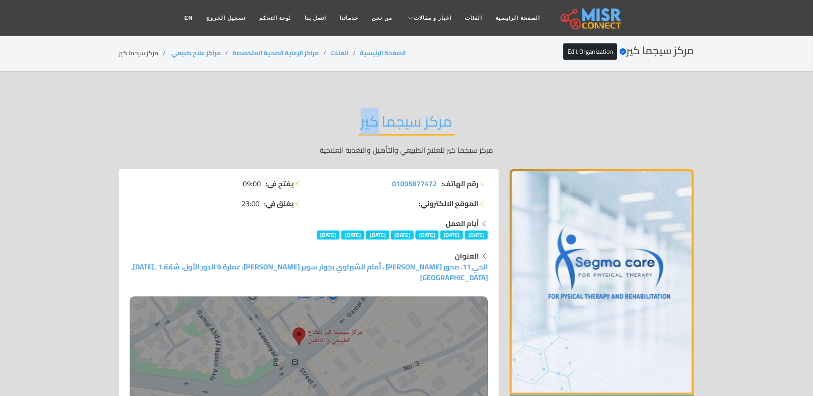
click at [374, 123] on h2 "مركز سيجما كير" at bounding box center [407, 124] width 96 height 23
click at [402, 113] on h2 "مركز سيجما كير" at bounding box center [407, 124] width 96 height 23
drag, startPoint x: 221, startPoint y: 51, endPoint x: 171, endPoint y: 57, distance: 50.5
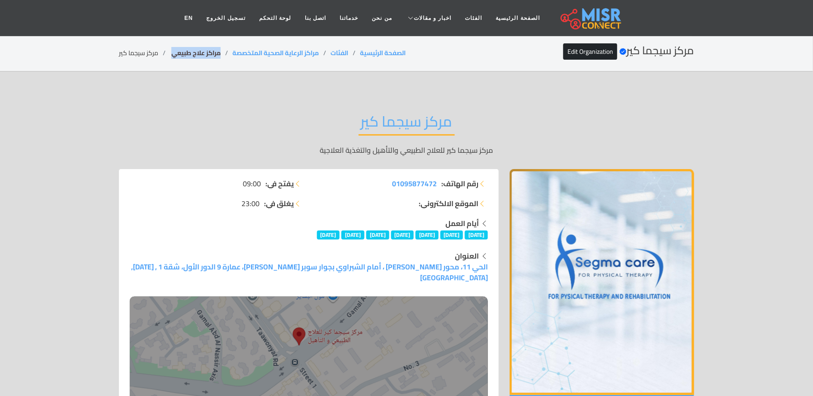
click at [171, 57] on li "مراكز علاج طبيعي ‎" at bounding box center [201, 53] width 62 height 10
click at [125, 53] on li "مركز سيجما كير" at bounding box center [144, 53] width 51 height 10
click at [126, 53] on li "مركز سيجما كير" at bounding box center [144, 53] width 51 height 10
click at [388, 122] on h2 "مركز سيجما كير" at bounding box center [407, 124] width 96 height 23
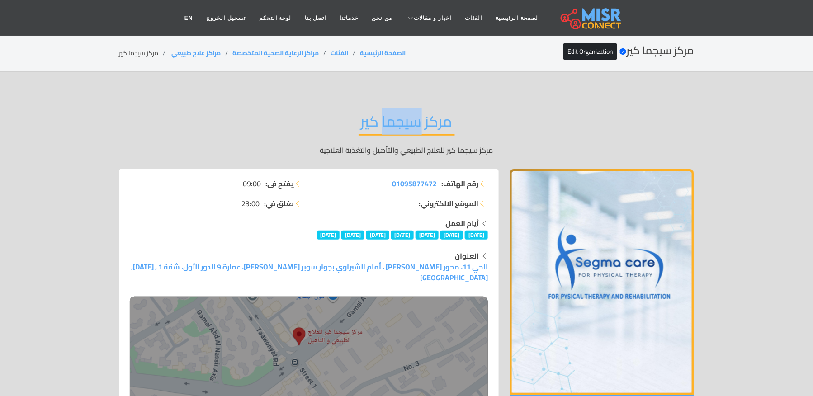
click at [389, 122] on h2 "مركز سيجما كير" at bounding box center [407, 124] width 96 height 23
click at [390, 122] on h2 "مركز سيجما كير" at bounding box center [407, 124] width 96 height 23
click at [333, 149] on p "مركز سيجما كير للعلاج الطبيعي والتأهيل والتغذية العلاجية" at bounding box center [406, 150] width 575 height 11
click at [335, 149] on p "مركز سيجما كير للعلاج الطبيعي والتأهيل والتغذية العلاجية" at bounding box center [406, 150] width 575 height 11
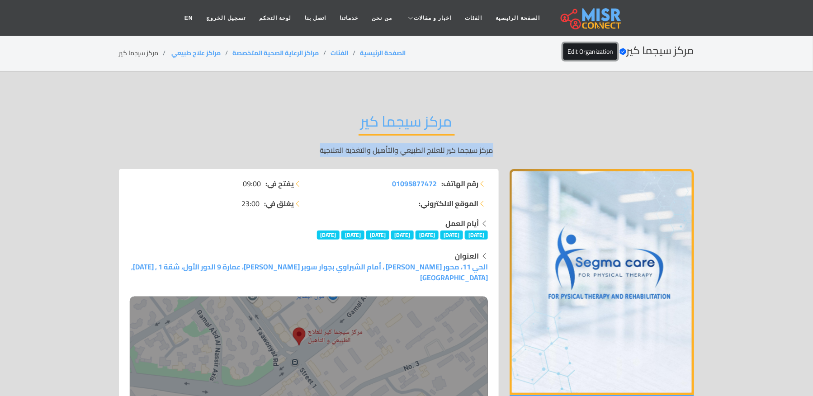
click at [585, 45] on link "Edit Organization" at bounding box center [591, 51] width 54 height 16
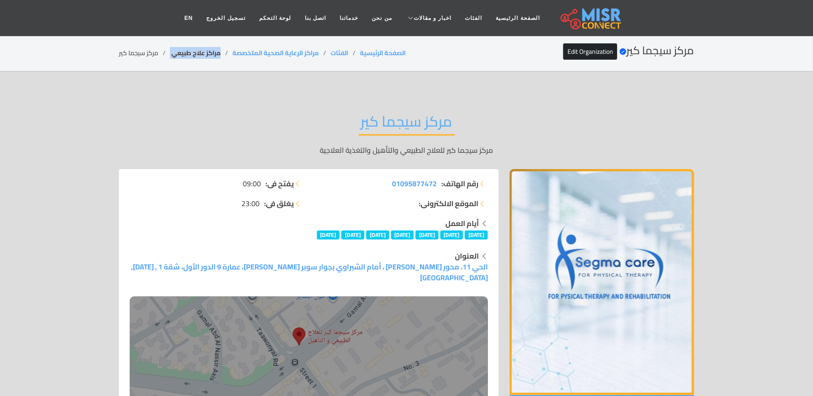
drag, startPoint x: 227, startPoint y: 55, endPoint x: 169, endPoint y: 58, distance: 58.0
click at [170, 58] on li "مراكز علاج طبيعي ‎" at bounding box center [201, 53] width 62 height 10
click at [145, 53] on li "مركز سيجما كير" at bounding box center [144, 53] width 51 height 10
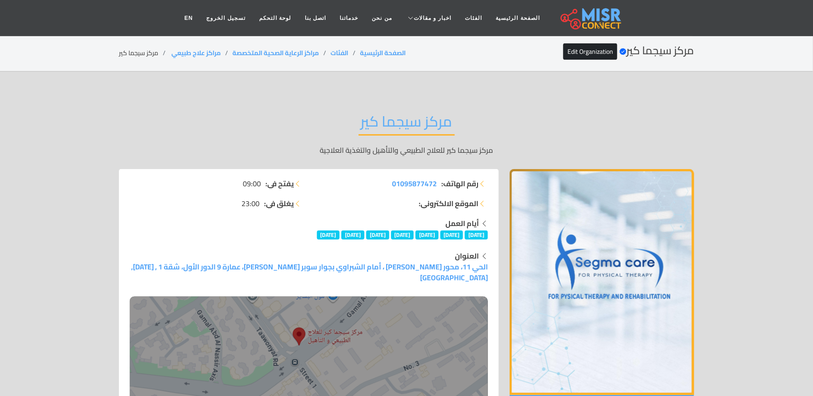
click at [138, 53] on li "مركز سيجما كير" at bounding box center [144, 53] width 51 height 10
drag, startPoint x: 225, startPoint y: 53, endPoint x: 171, endPoint y: 60, distance: 55.2
click at [171, 60] on div "مركز سيجما كير Verified account Edit Organization الصفحة الرئيسية الفئات مراكز …" at bounding box center [406, 53] width 575 height 18
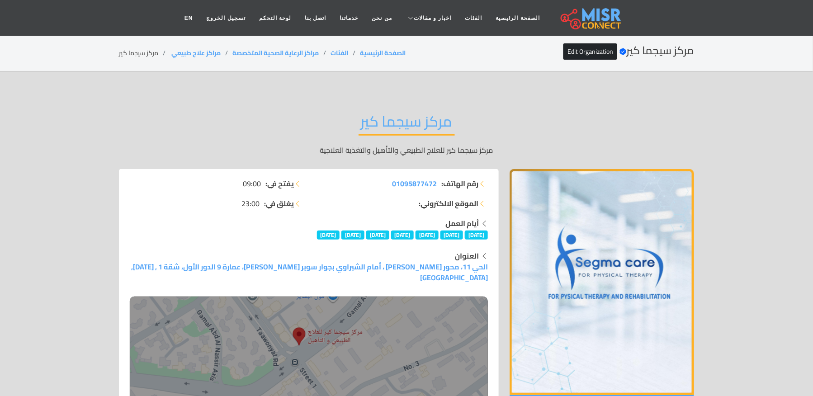
click at [150, 50] on li "مركز سيجما كير" at bounding box center [144, 53] width 51 height 10
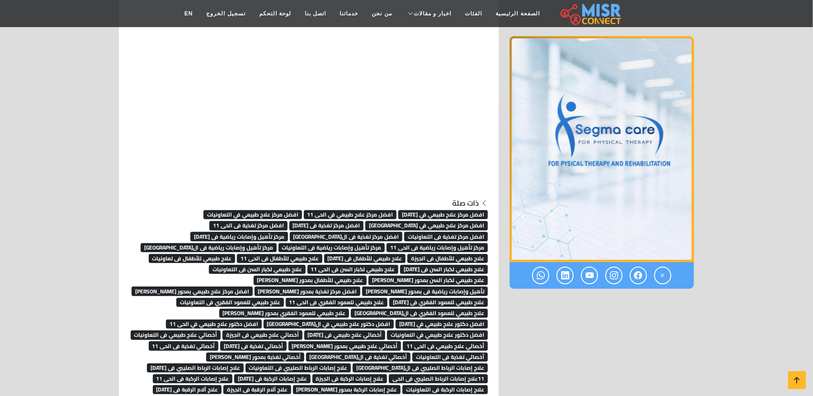
scroll to position [7289, 0]
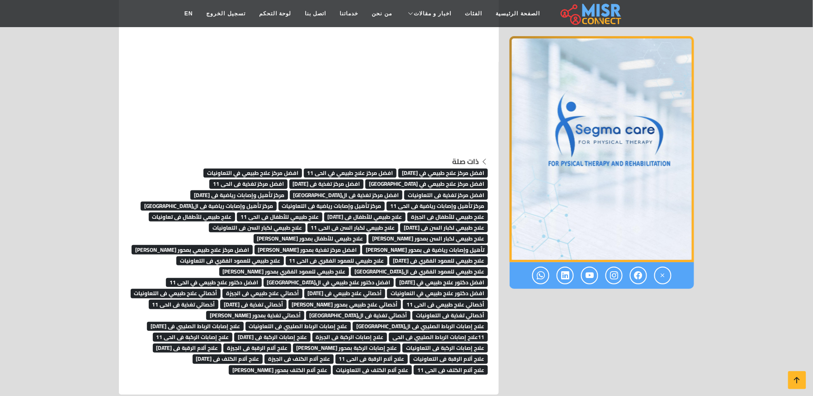
scroll to position [7349, 0]
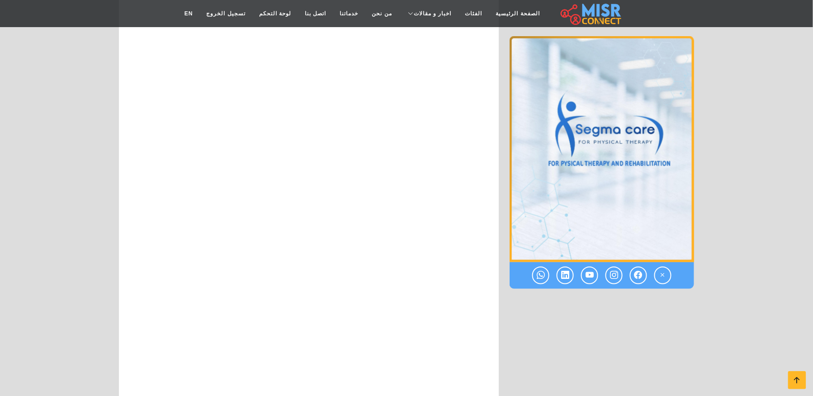
scroll to position [6462, 0]
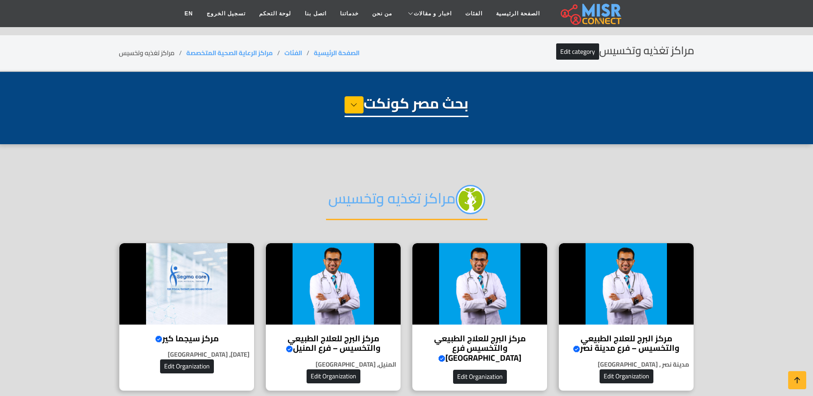
select select "**********"
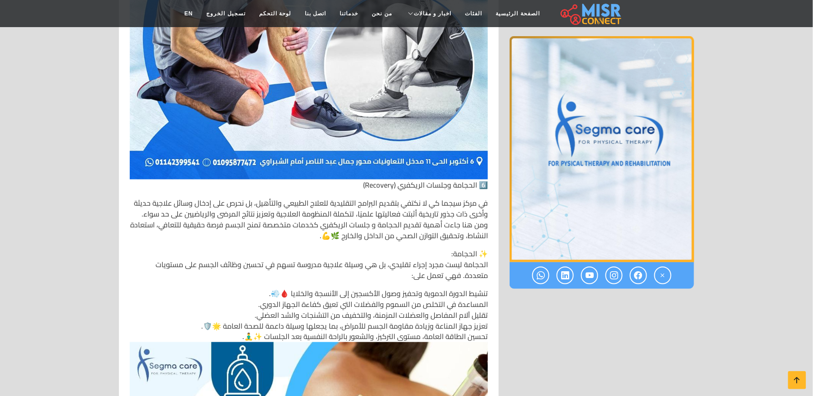
scroll to position [3868, 0]
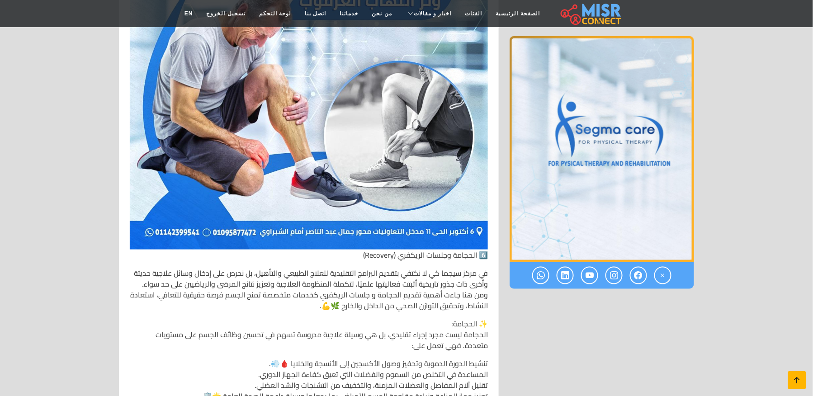
click at [798, 375] on icon at bounding box center [797, 380] width 13 height 13
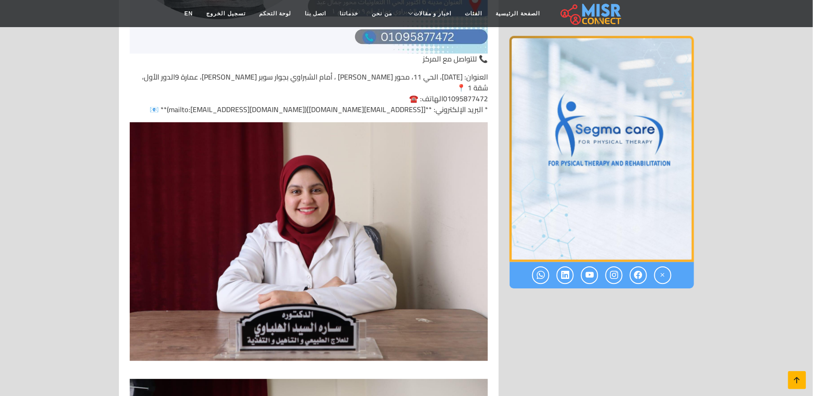
click at [797, 375] on icon at bounding box center [797, 380] width 13 height 13
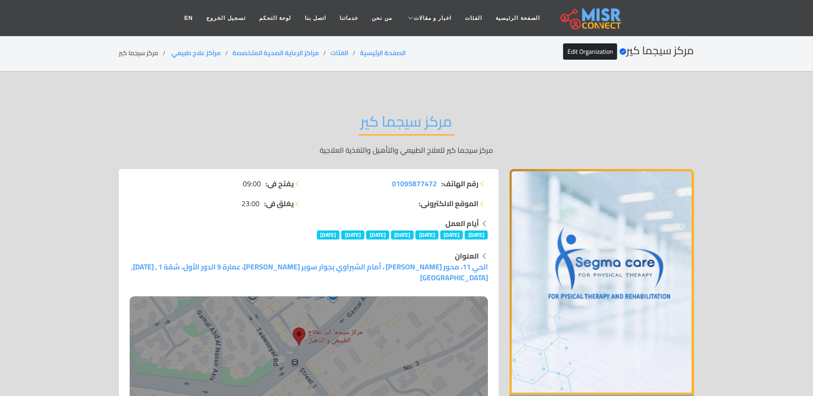
click at [129, 48] on li "مركز سيجما كير" at bounding box center [144, 53] width 51 height 10
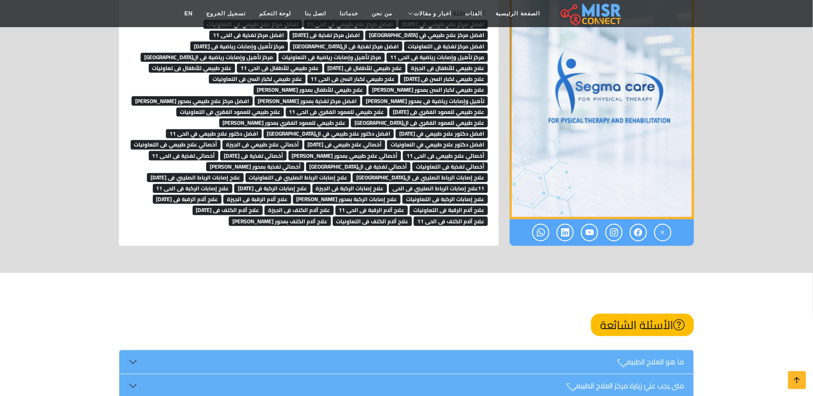
scroll to position [7512, 0]
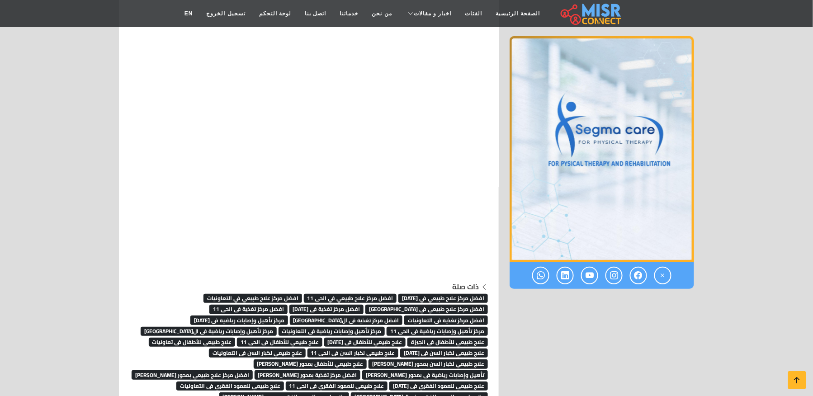
scroll to position [7210, 0]
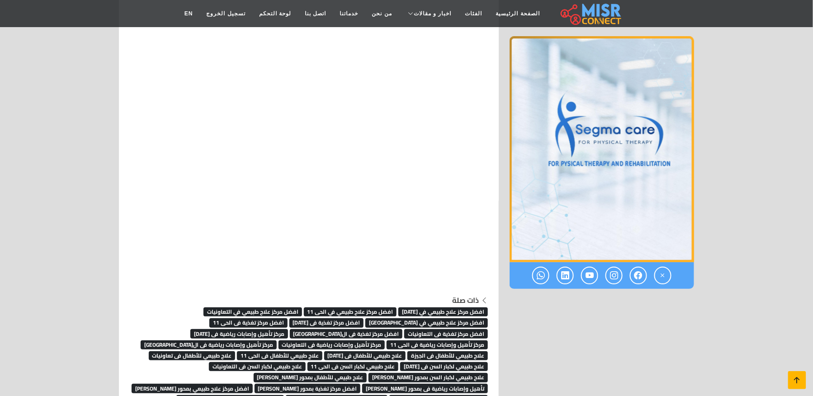
click at [791, 383] on link at bounding box center [798, 380] width 18 height 18
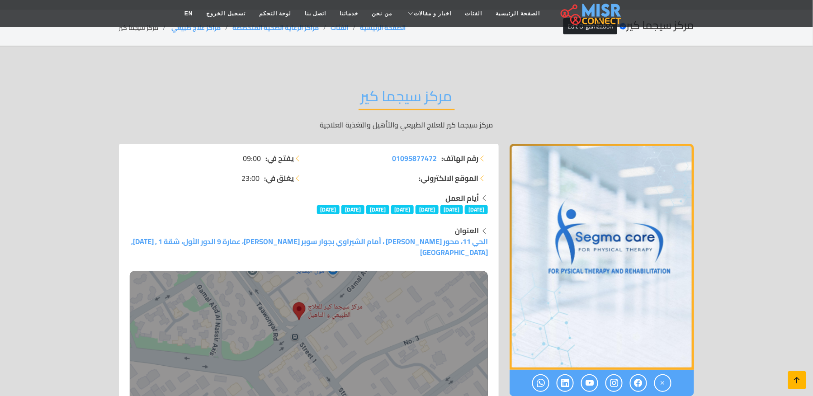
scroll to position [0, 0]
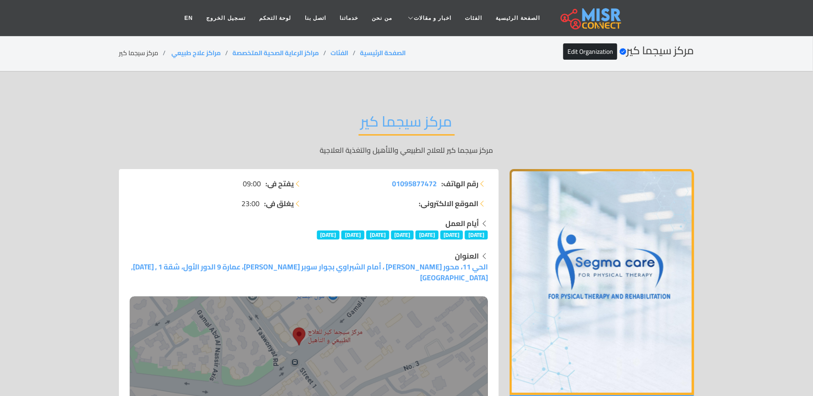
click at [433, 120] on h2 "مركز سيجما كير" at bounding box center [407, 124] width 96 height 23
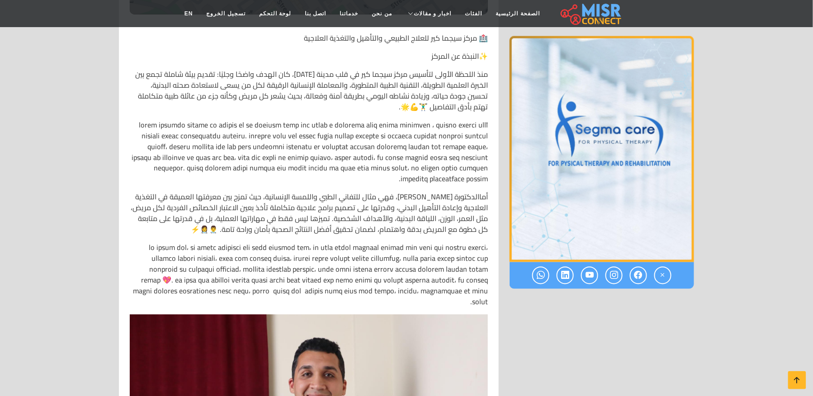
scroll to position [422, 0]
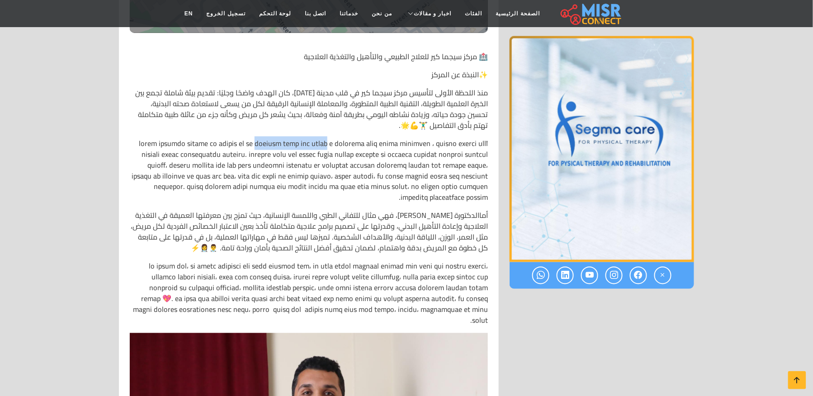
drag, startPoint x: 371, startPoint y: 141, endPoint x: 304, endPoint y: 138, distance: 67.1
click at [304, 138] on p at bounding box center [309, 170] width 358 height 65
copy p "الدكتور علاء شرف الدين"
click at [802, 375] on icon at bounding box center [797, 380] width 13 height 13
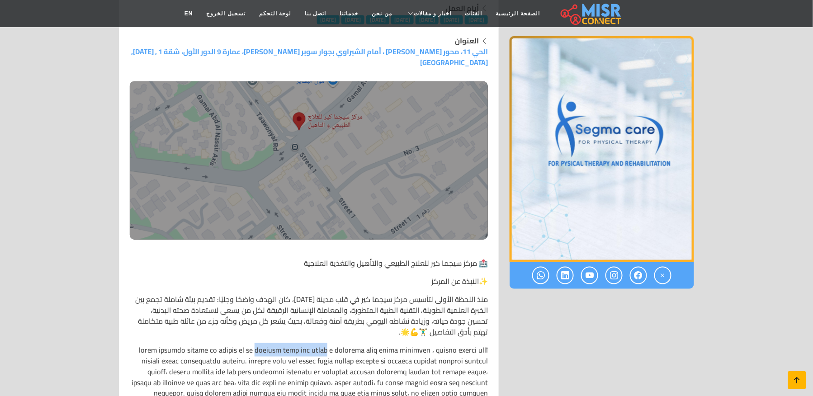
scroll to position [0, 0]
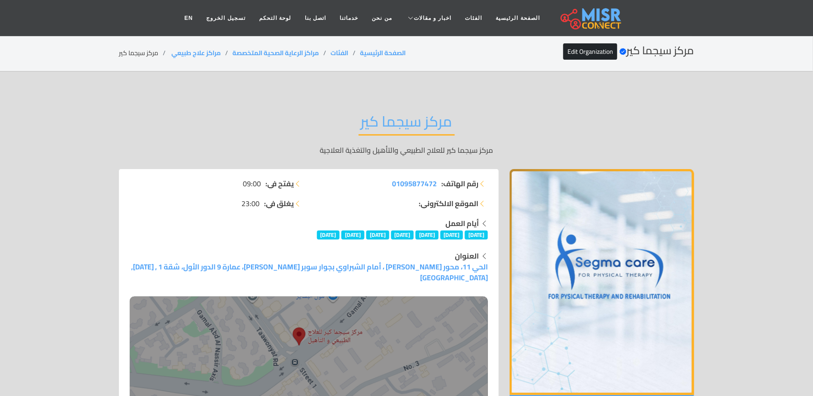
click at [451, 120] on h2 "مركز سيجما كير" at bounding box center [407, 124] width 96 height 23
copy div "مركز سيجما كير"
click at [133, 58] on li "مركز سيجما كير" at bounding box center [144, 53] width 51 height 10
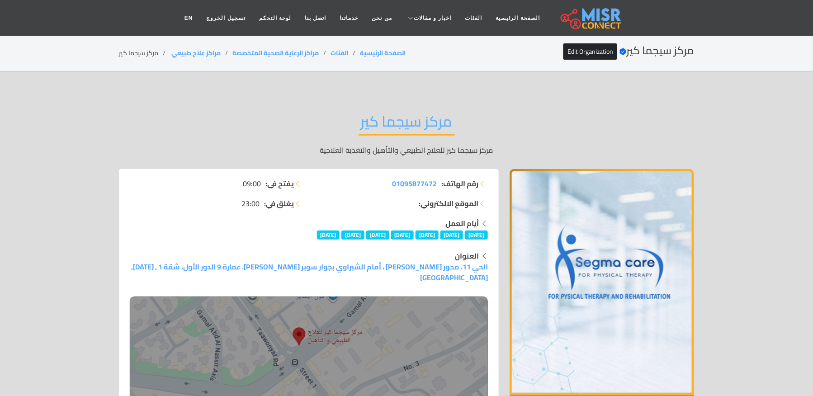
click at [133, 58] on li "مركز سيجما كير" at bounding box center [144, 53] width 51 height 10
copy main "مركز سيجما كير"
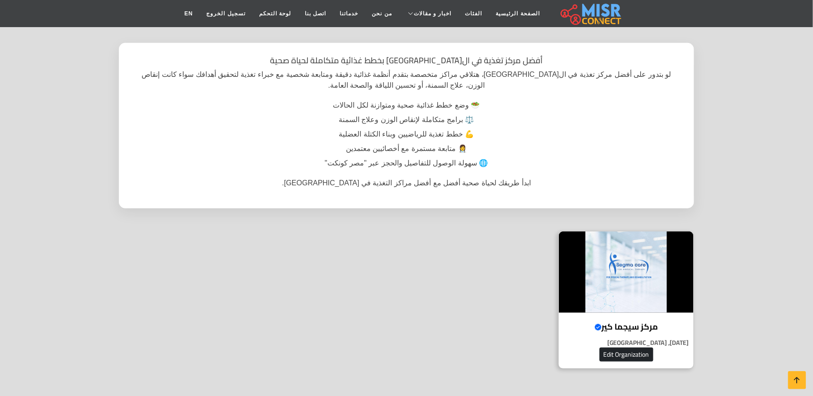
scroll to position [60, 0]
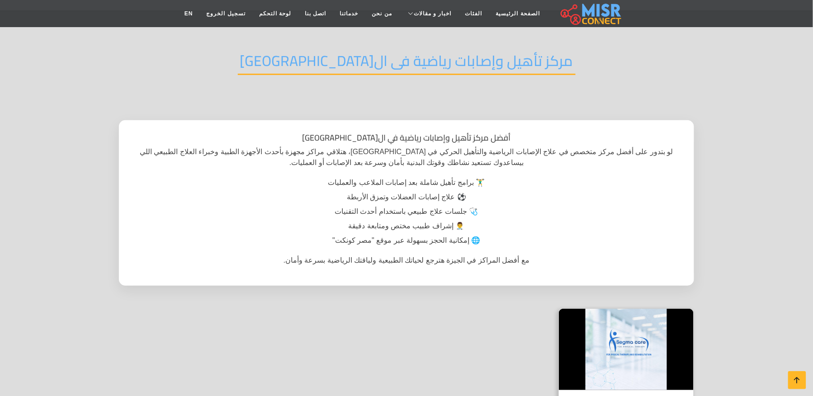
scroll to position [60, 0]
